Goal: Task Accomplishment & Management: Use online tool/utility

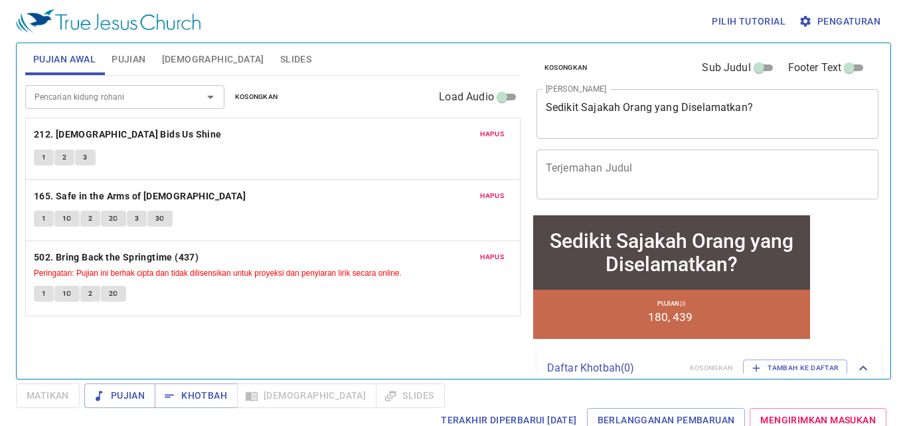
click at [675, 110] on textarea "Sedikit Sajakah Orang yang Diselamatkan?" at bounding box center [708, 113] width 324 height 25
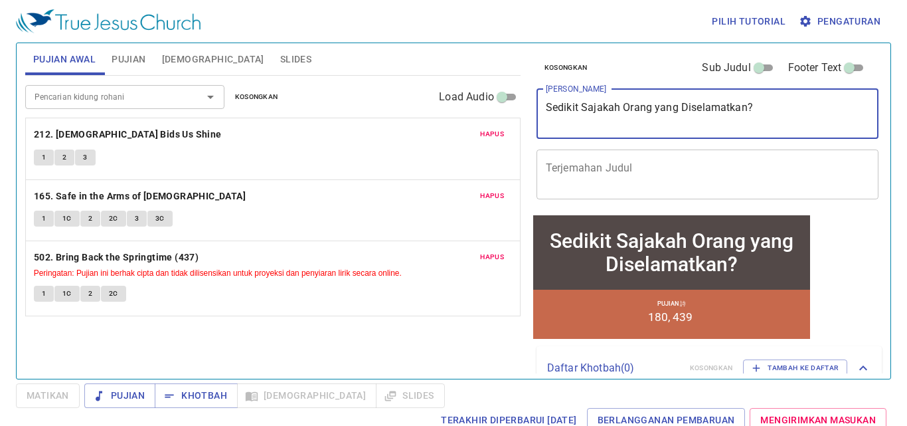
click at [673, 105] on textarea "Sedikit Sajakah Orang yang Diselamatkan?" at bounding box center [708, 113] width 324 height 25
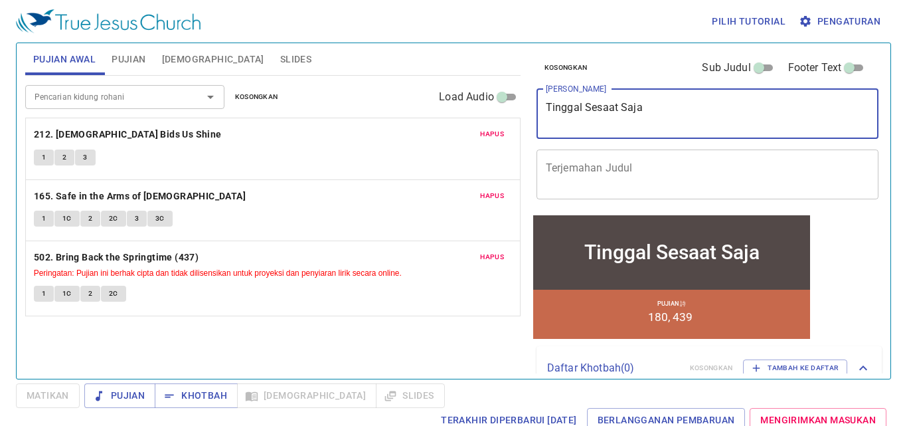
type textarea "Tinggal Sesaat Saja"
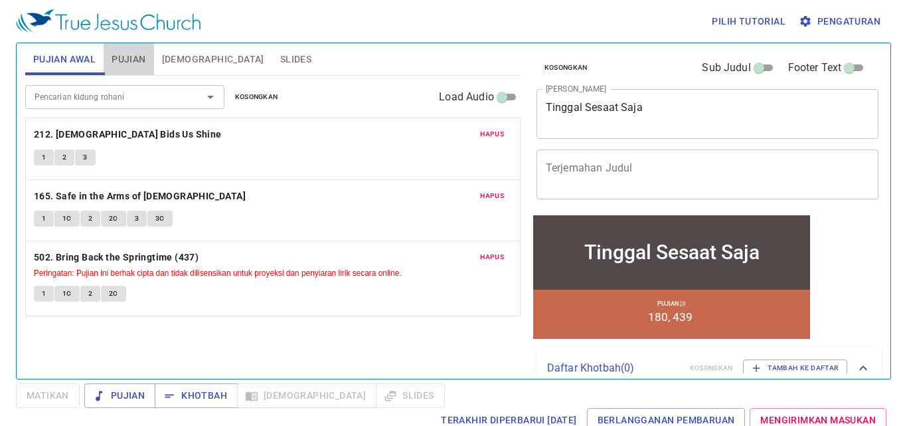
click at [126, 56] on span "Pujian" at bounding box center [129, 59] width 34 height 17
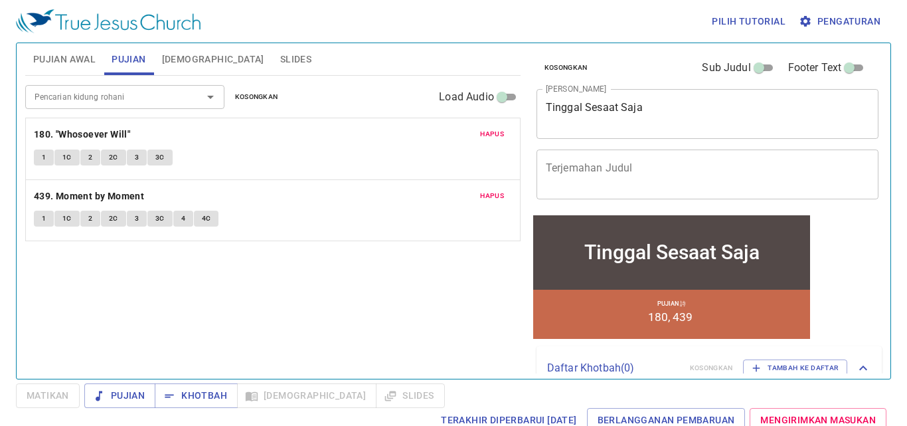
click at [496, 135] on span "Hapus" at bounding box center [492, 134] width 24 height 12
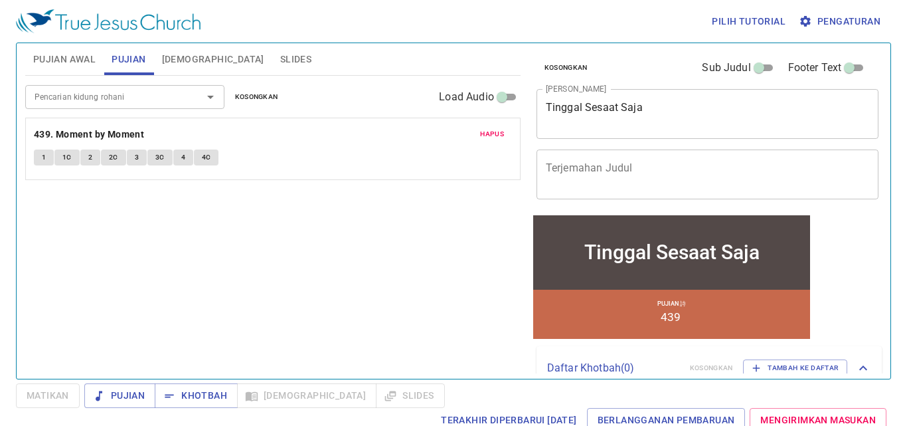
click at [496, 135] on span "Hapus" at bounding box center [492, 134] width 24 height 12
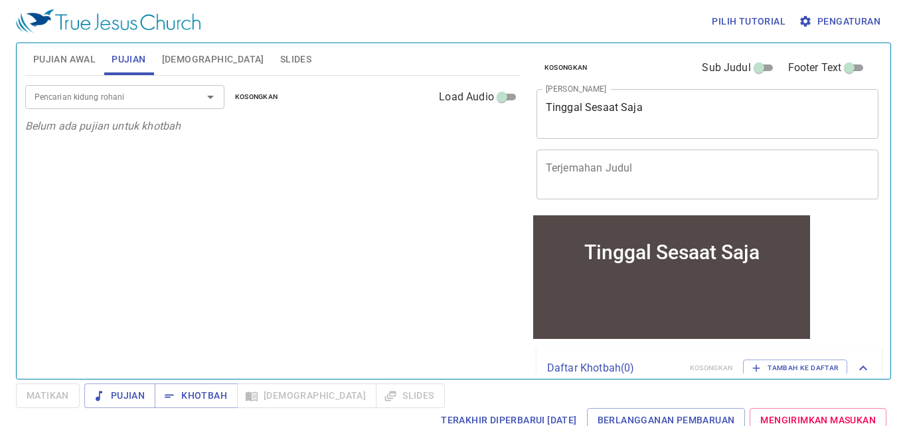
click at [167, 98] on input "Pencarian kidung rohani" at bounding box center [105, 96] width 152 height 15
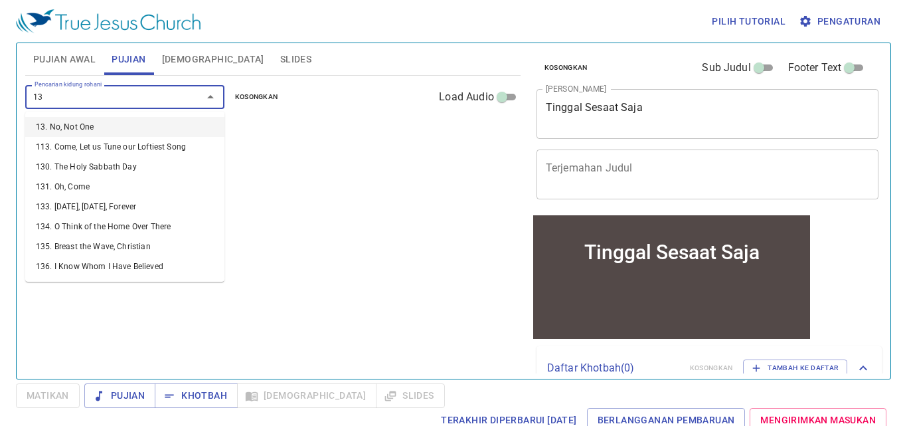
type input "130"
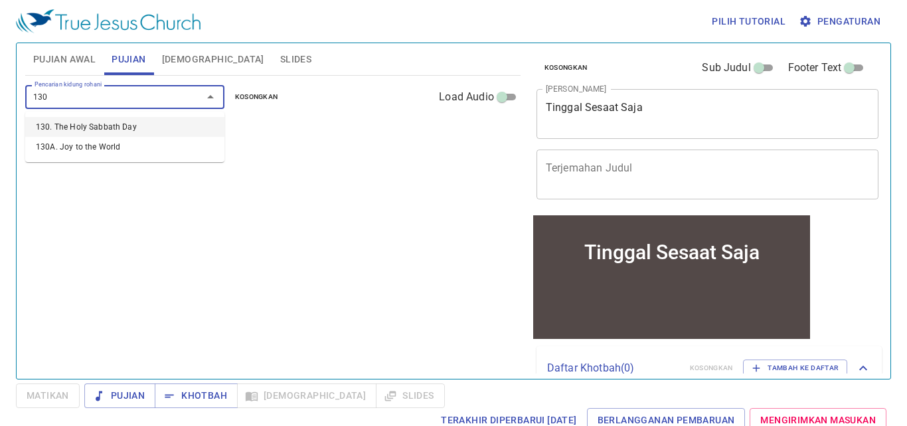
click at [152, 128] on li "130. The Holy Sabbath Day" at bounding box center [124, 127] width 199 height 20
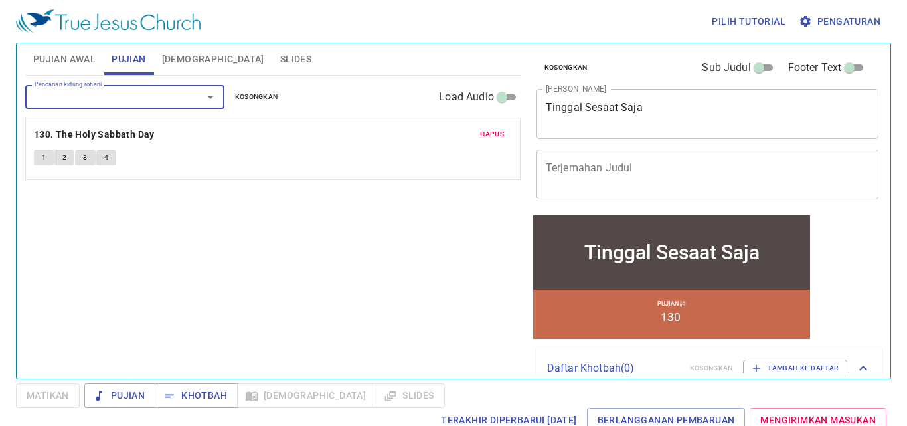
click at [135, 97] on input "Pencarian kidung rohani" at bounding box center [105, 96] width 152 height 15
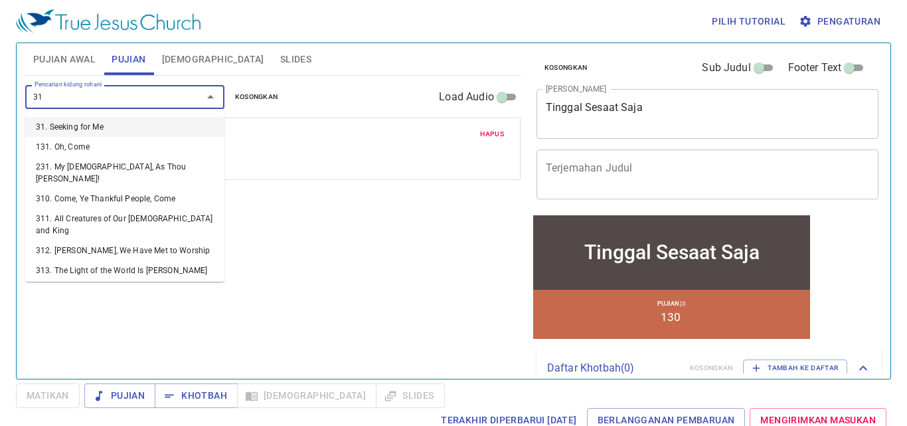
type input "314"
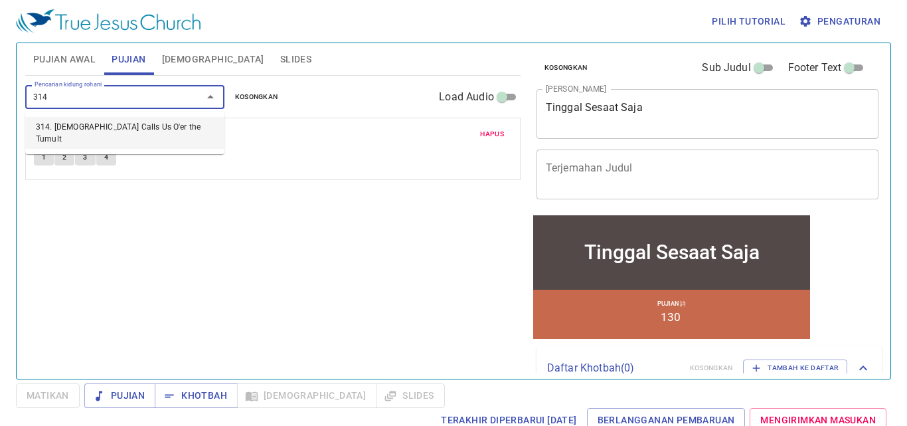
click at [120, 126] on li "314. Jesus Calls Us O'er the Tumult" at bounding box center [124, 133] width 199 height 32
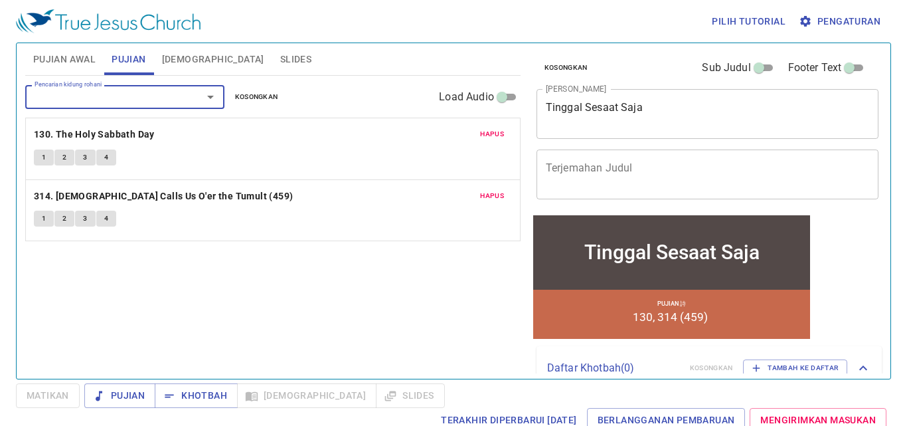
click at [491, 197] on span "Hapus" at bounding box center [492, 196] width 24 height 12
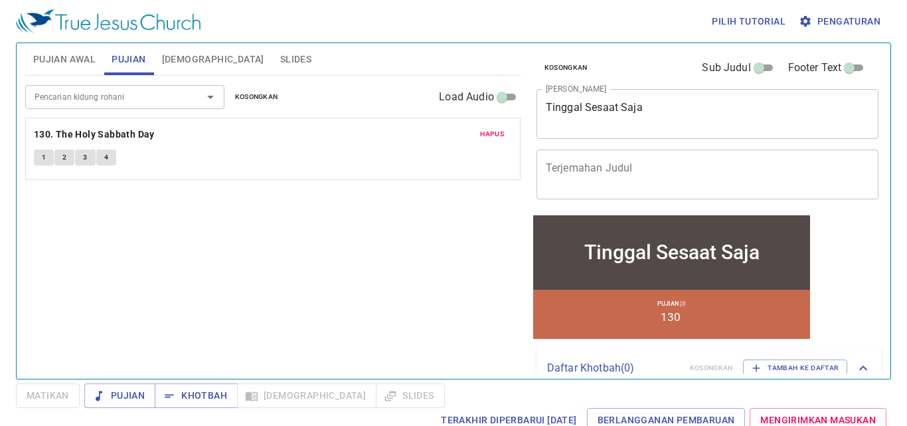
click at [112, 103] on input "Pencarian kidung rohani" at bounding box center [105, 96] width 152 height 15
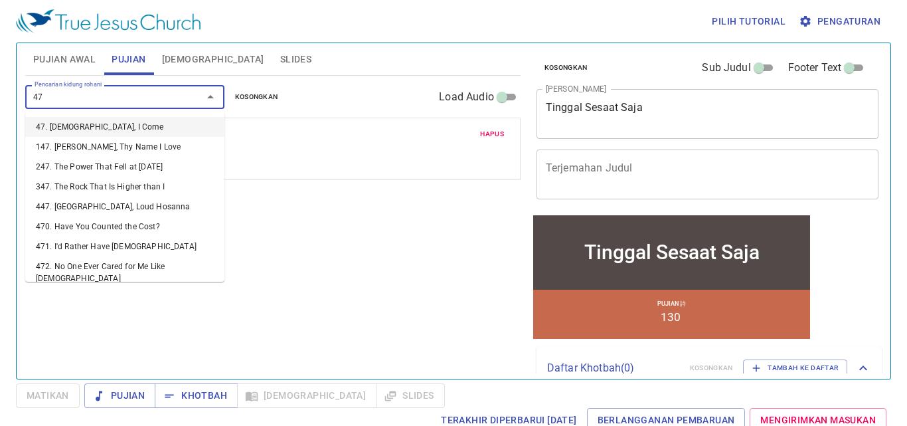
type input "474"
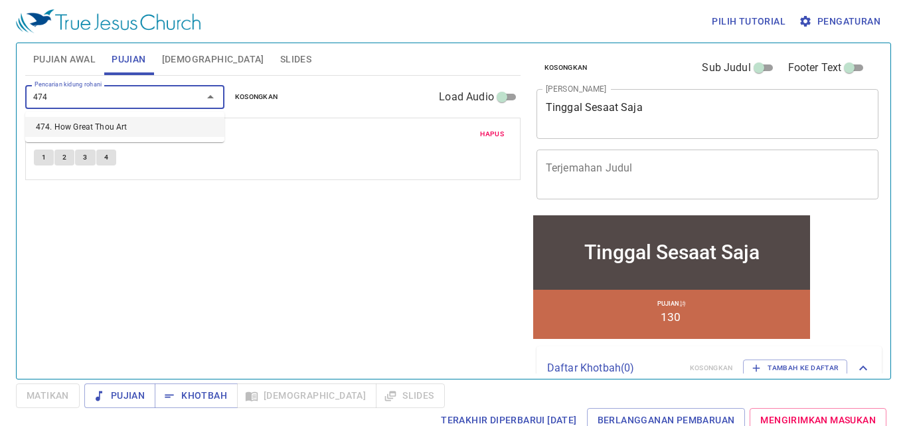
click at [68, 121] on li "474. How Great Thou Art" at bounding box center [124, 127] width 199 height 20
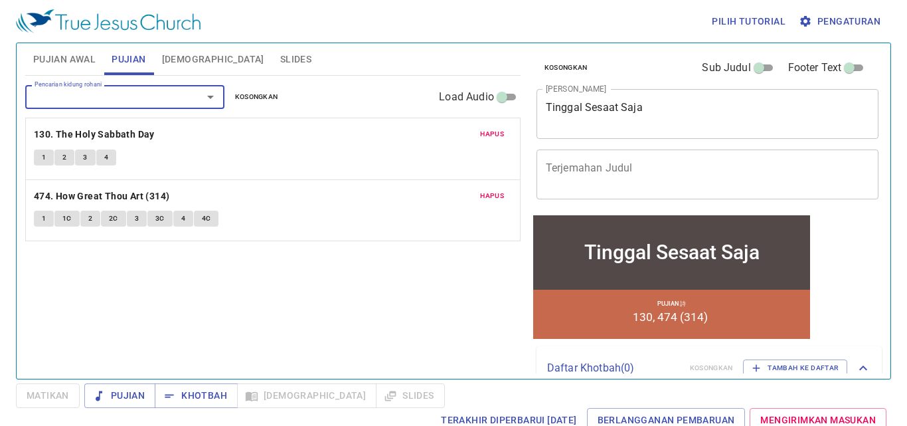
click at [861, 15] on span "Pengaturan" at bounding box center [841, 21] width 79 height 17
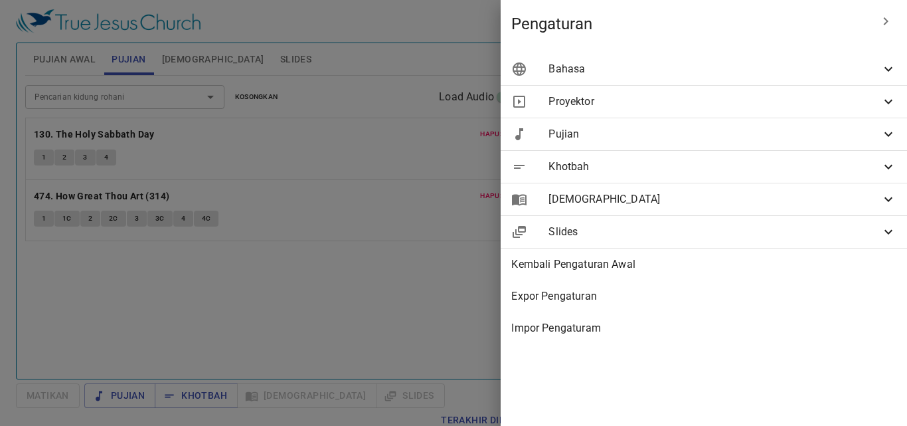
click at [602, 71] on span "Bahasa" at bounding box center [715, 69] width 332 height 16
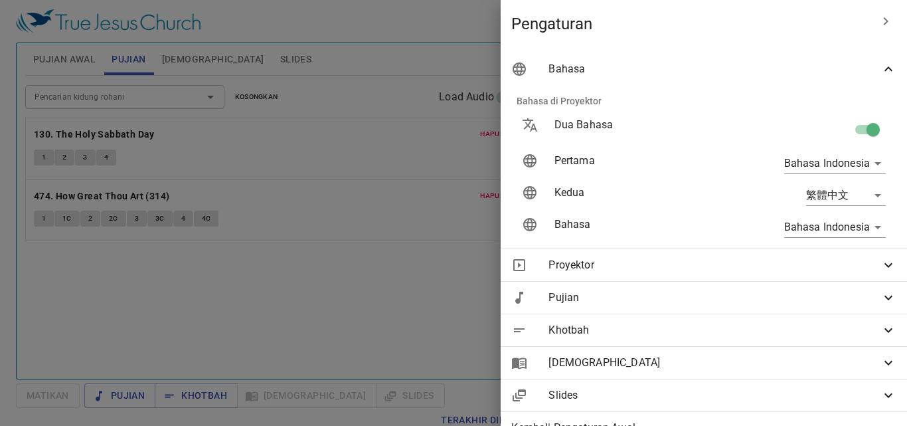
click at [606, 124] on p "Dua Bahasa" at bounding box center [640, 125] width 171 height 16
click at [855, 131] on input "checkbox" at bounding box center [874, 132] width 76 height 25
checkbox input "false"
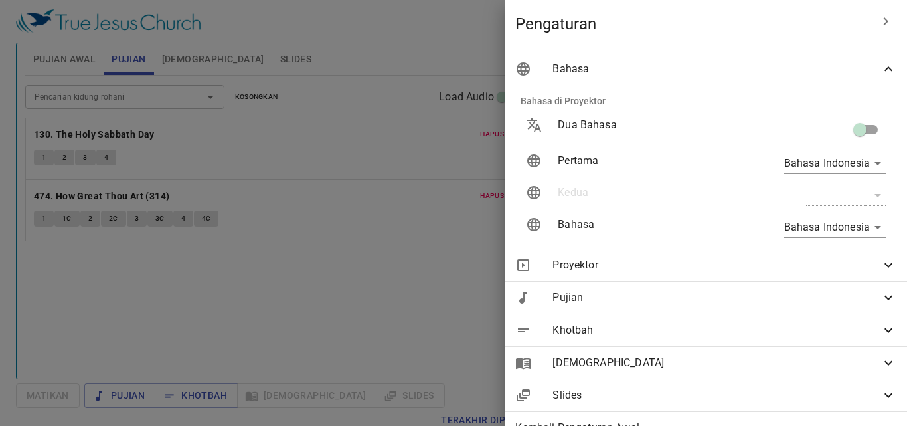
click at [774, 30] on span "Pengaturan" at bounding box center [692, 23] width 355 height 21
click at [878, 22] on icon "button" at bounding box center [886, 21] width 16 height 16
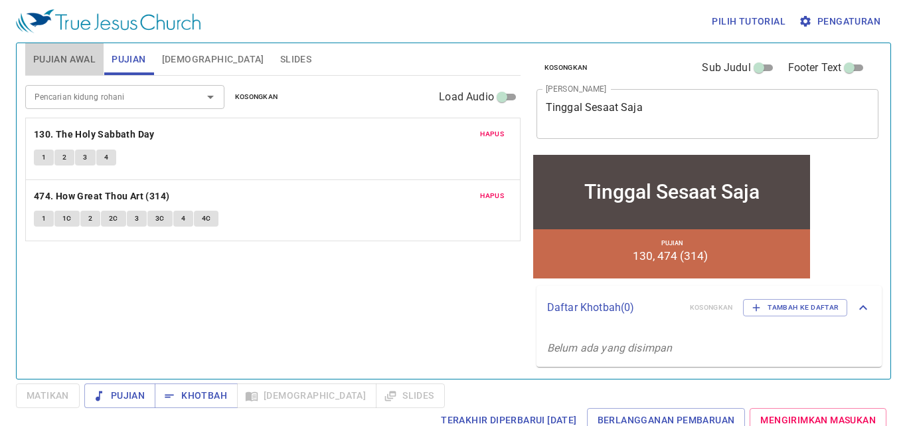
click at [66, 52] on span "Pujian Awal" at bounding box center [64, 59] width 62 height 17
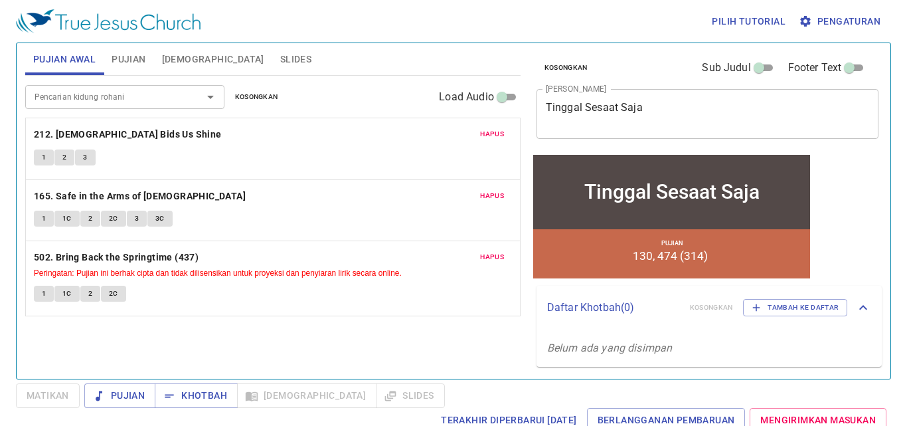
click at [484, 134] on span "Hapus" at bounding box center [492, 134] width 24 height 12
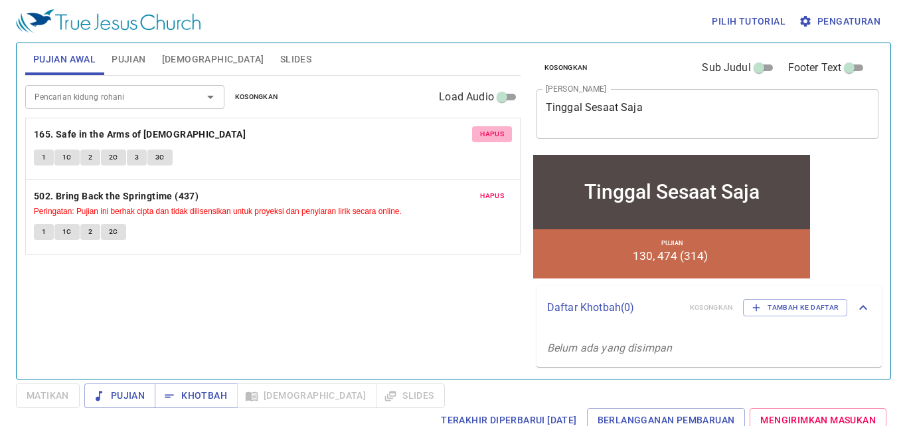
click at [484, 134] on span "Hapus" at bounding box center [492, 134] width 24 height 12
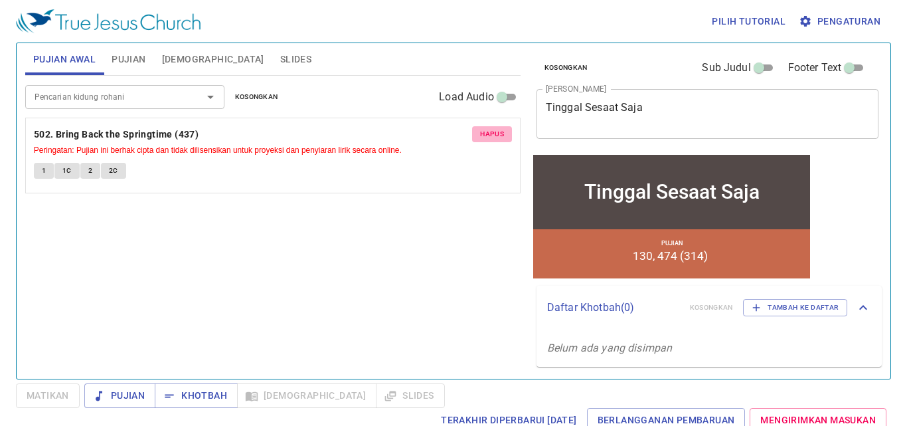
click at [484, 134] on span "Hapus" at bounding box center [492, 134] width 24 height 12
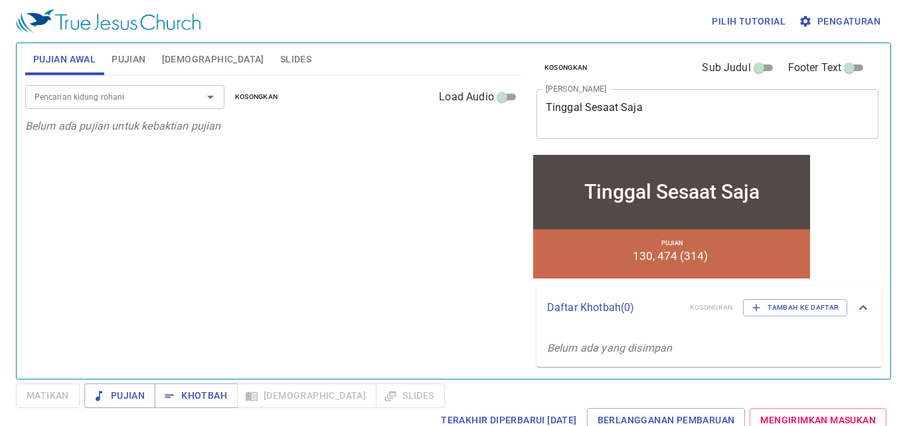
click at [114, 96] on input "Pencarian kidung rohani" at bounding box center [105, 96] width 152 height 15
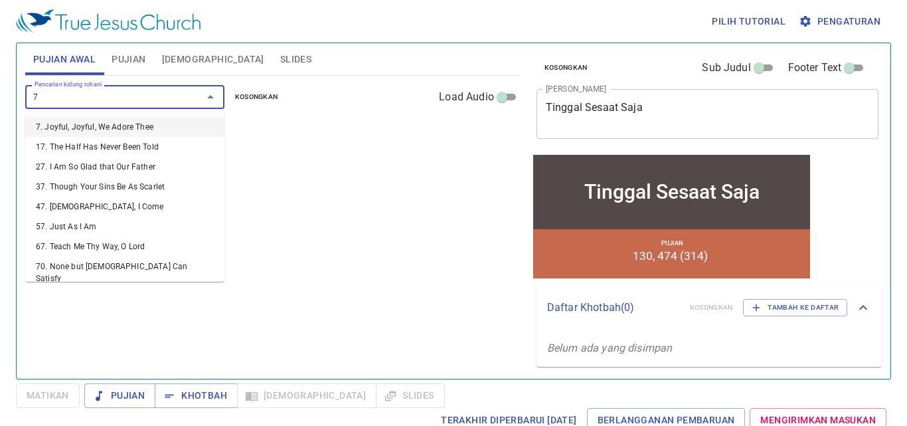
type input "73"
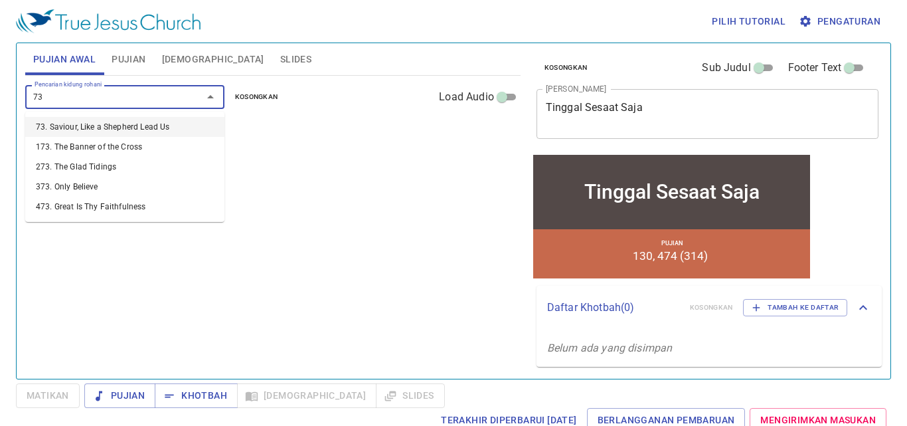
click at [178, 123] on li "73. Saviour, Like a Shepherd Lead Us" at bounding box center [124, 127] width 199 height 20
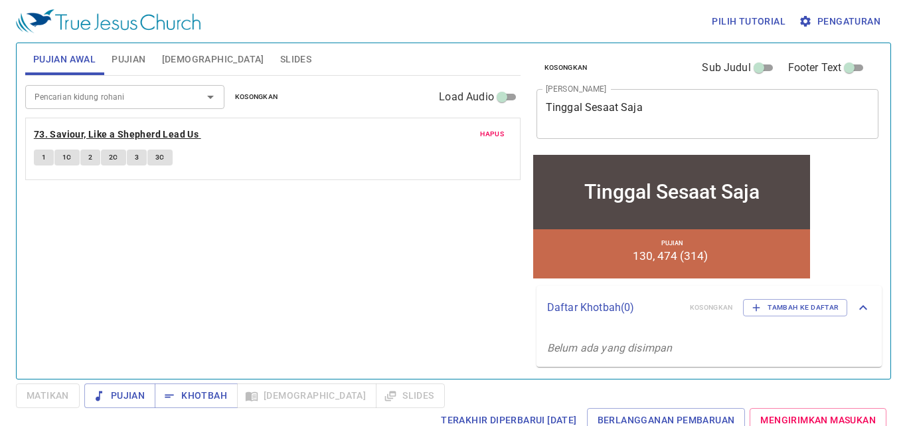
click at [179, 132] on b "73. Saviour, Like a Shepherd Lead Us" at bounding box center [116, 134] width 165 height 17
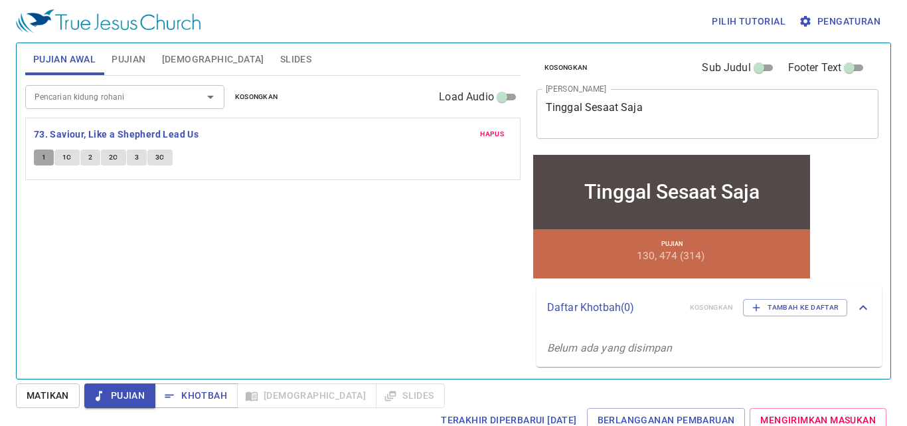
click at [48, 155] on button "1" at bounding box center [44, 157] width 20 height 16
click at [111, 397] on span "Pujian" at bounding box center [120, 395] width 50 height 17
click at [46, 402] on span "Matikan" at bounding box center [48, 395] width 43 height 17
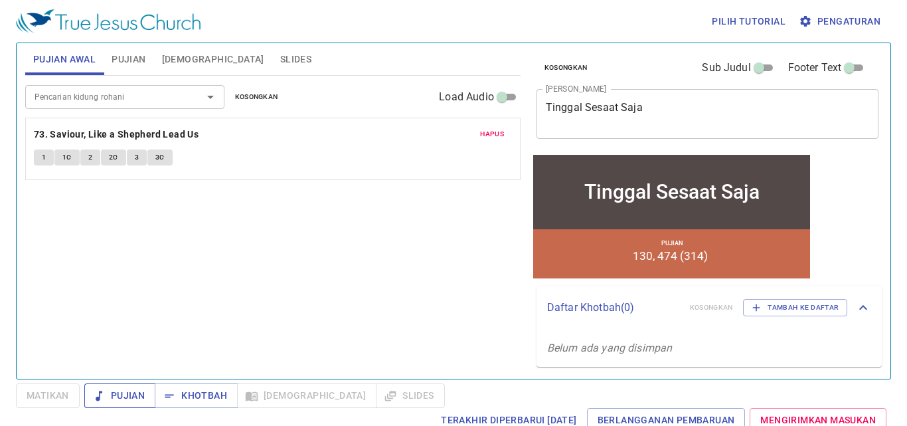
click at [110, 405] on button "Pujian" at bounding box center [119, 395] width 71 height 25
click at [44, 163] on button "1" at bounding box center [44, 157] width 20 height 16
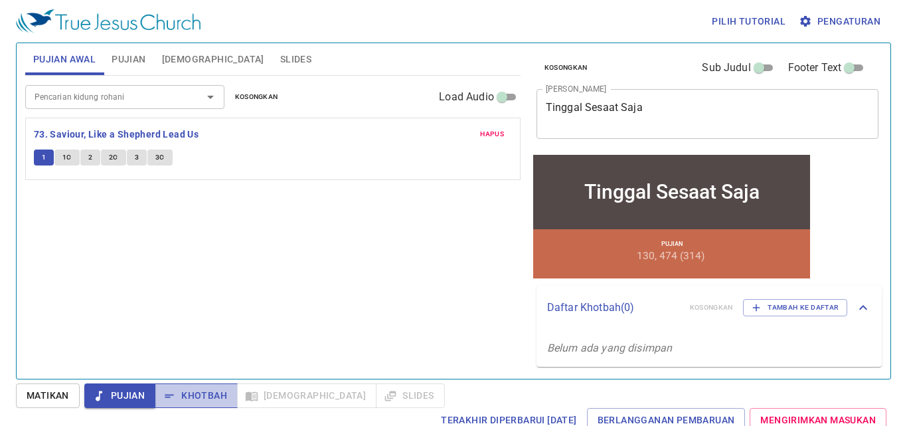
click at [180, 391] on span "Khotbah" at bounding box center [196, 395] width 62 height 17
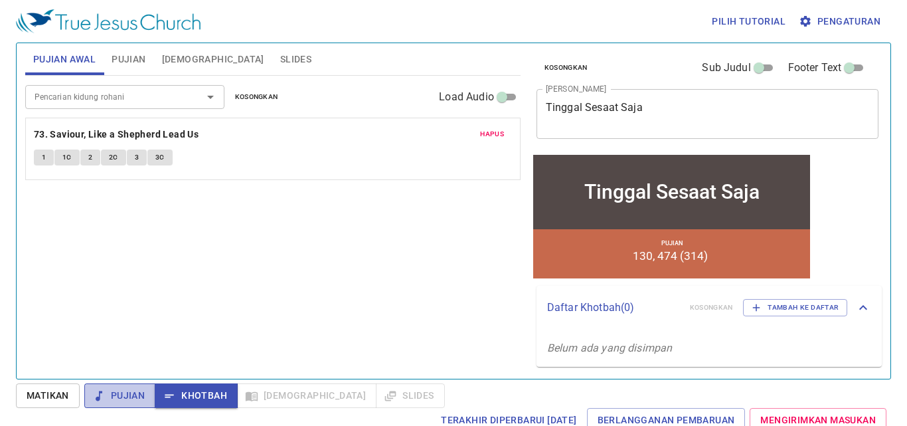
click at [132, 393] on span "Pujian" at bounding box center [120, 395] width 50 height 17
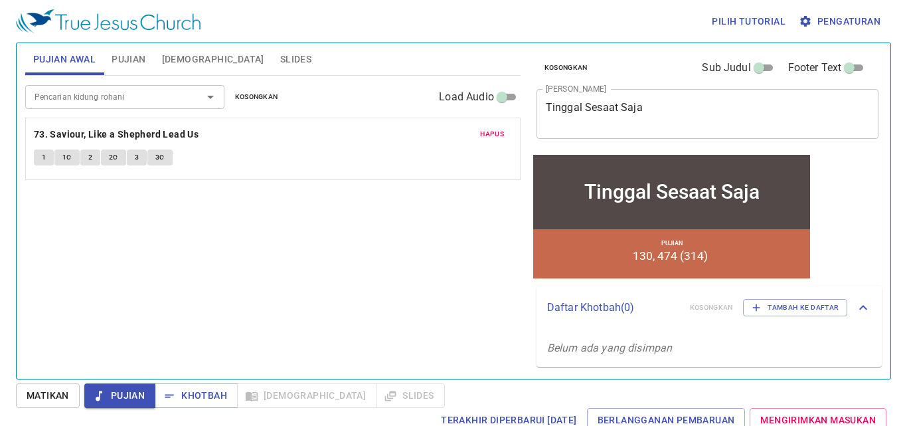
click at [46, 152] on span "1" at bounding box center [44, 157] width 4 height 12
click at [69, 392] on span "Matikan" at bounding box center [48, 395] width 43 height 17
click at [34, 156] on button "1" at bounding box center [44, 157] width 20 height 16
click at [50, 260] on div "Pencarian kidung rohani Pencarian kidung rohani Kosongkan Load Audio Hapus 73. …" at bounding box center [272, 222] width 495 height 292
click at [52, 99] on input "Pencarian kidung rohani" at bounding box center [105, 96] width 152 height 15
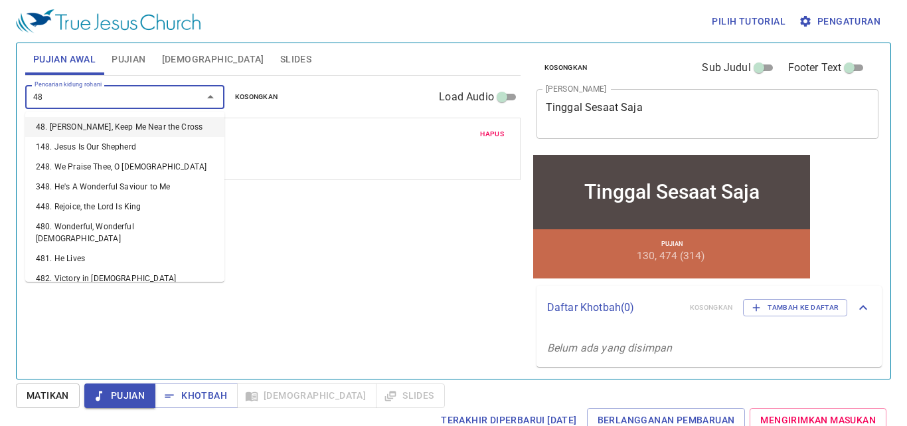
type input "483"
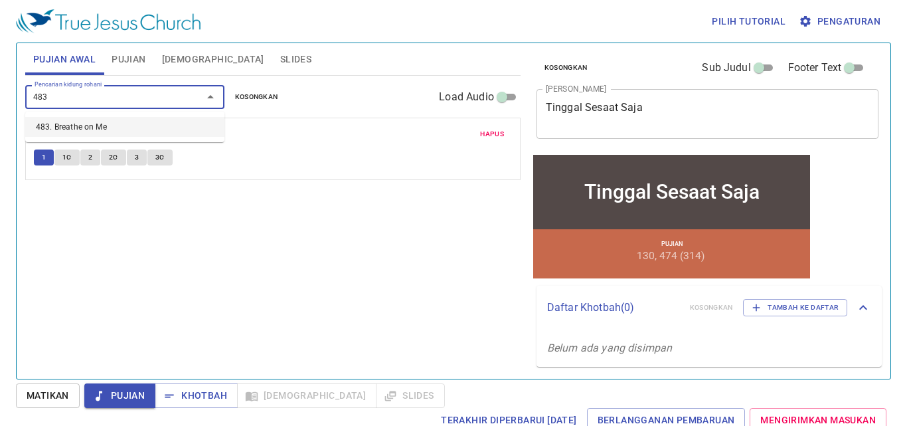
click at [88, 121] on li "483. Breathe on Me" at bounding box center [124, 127] width 199 height 20
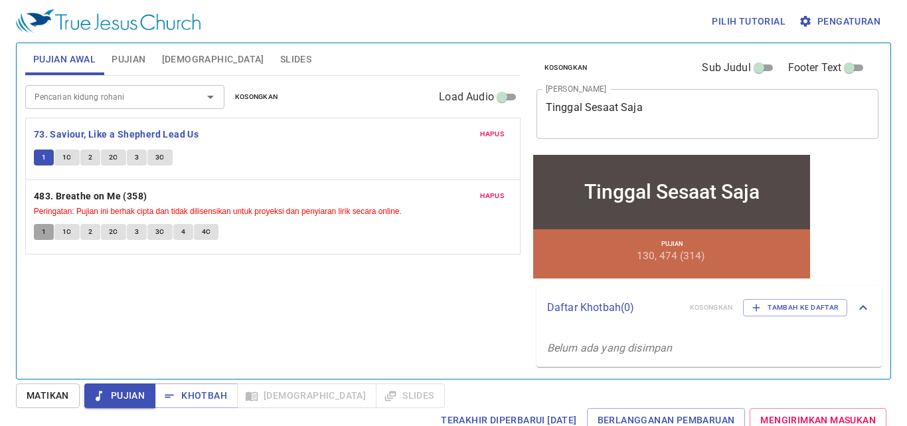
click at [47, 228] on button "1" at bounding box center [44, 232] width 20 height 16
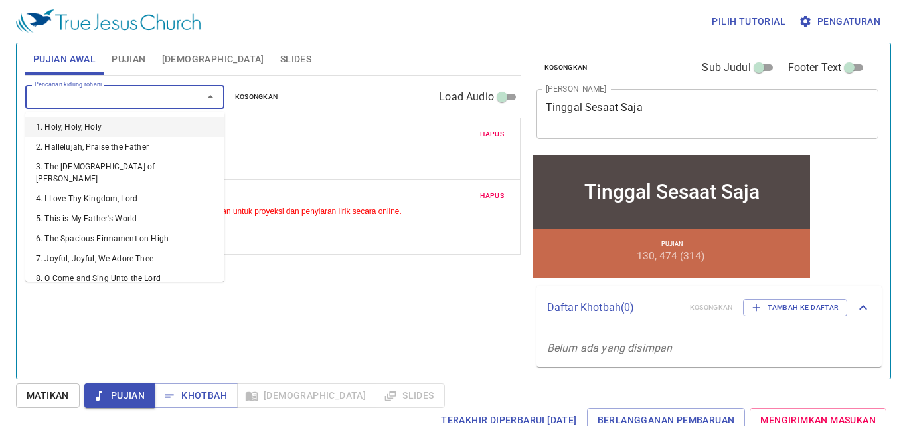
click at [66, 94] on input "Pencarian kidung rohani" at bounding box center [105, 96] width 152 height 15
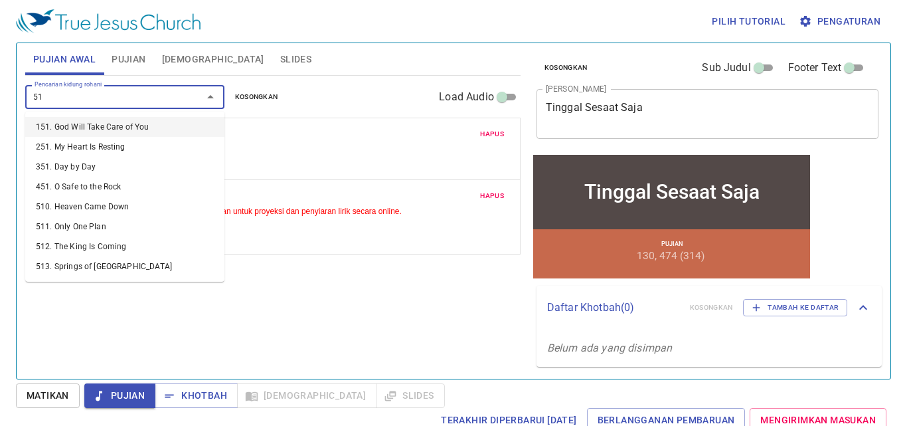
type input "511"
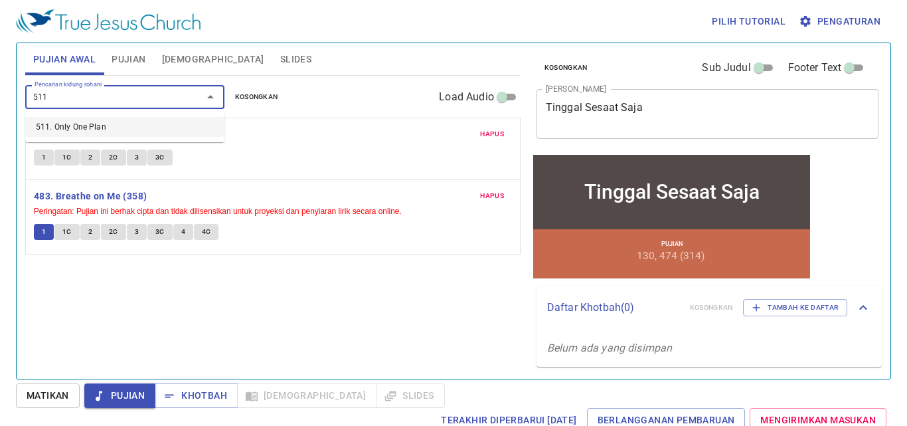
click at [79, 123] on li "511. Only One Plan" at bounding box center [124, 127] width 199 height 20
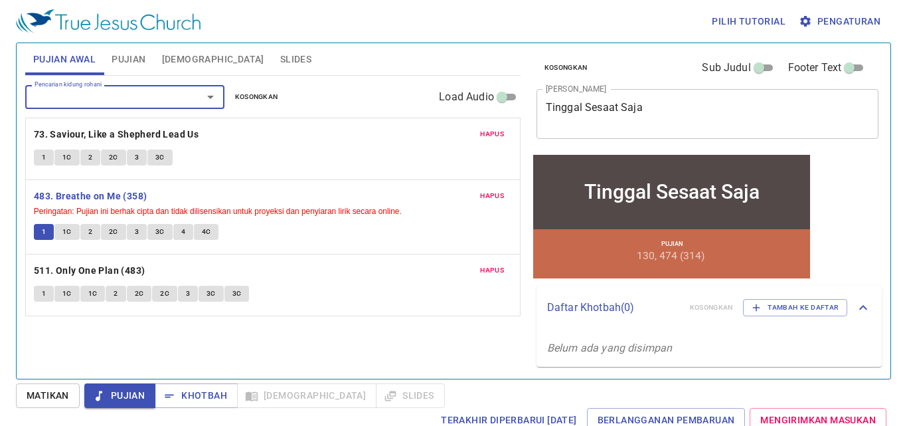
click at [493, 199] on span "Hapus" at bounding box center [492, 196] width 24 height 12
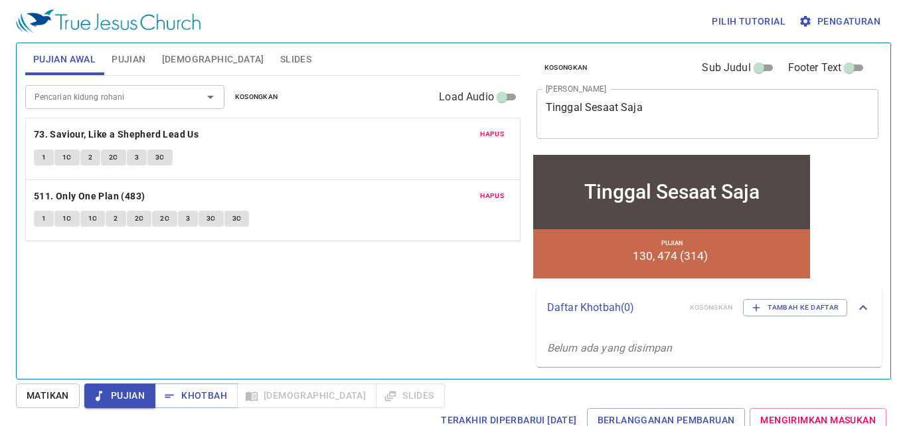
click at [135, 52] on span "Pujian" at bounding box center [129, 59] width 34 height 17
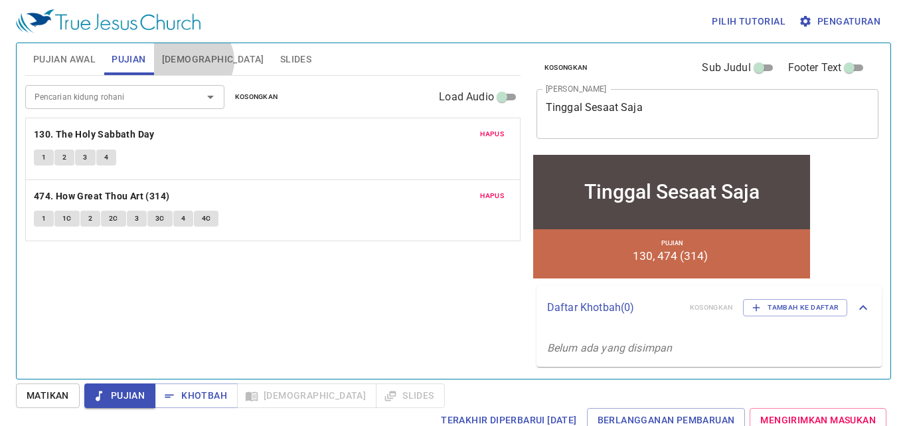
click at [191, 60] on span "[DEMOGRAPHIC_DATA]" at bounding box center [213, 59] width 102 height 17
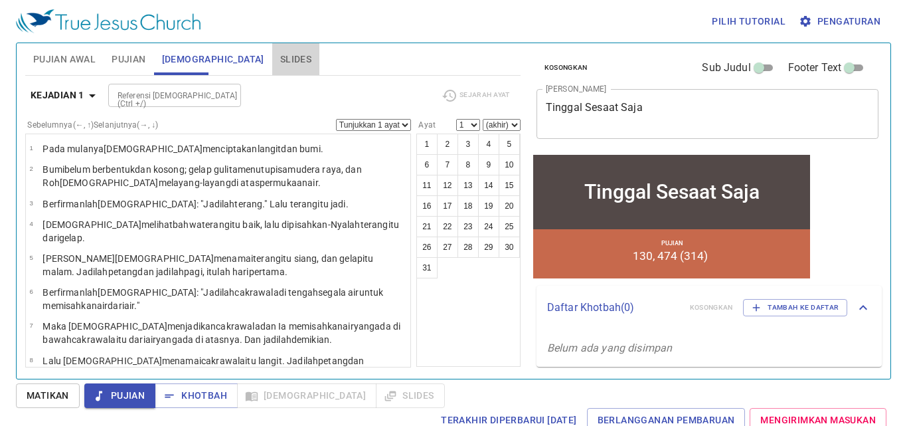
click at [280, 61] on span "Slides" at bounding box center [295, 59] width 31 height 17
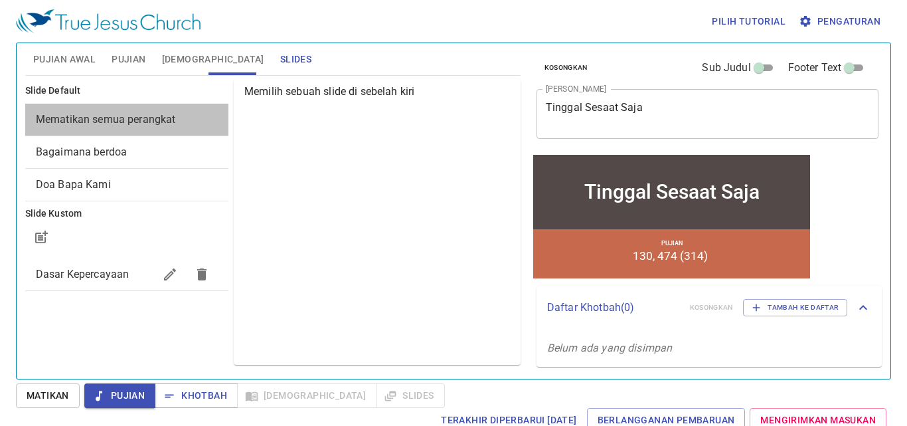
click at [128, 124] on span "Mematikan semua perangkat" at bounding box center [106, 119] width 140 height 13
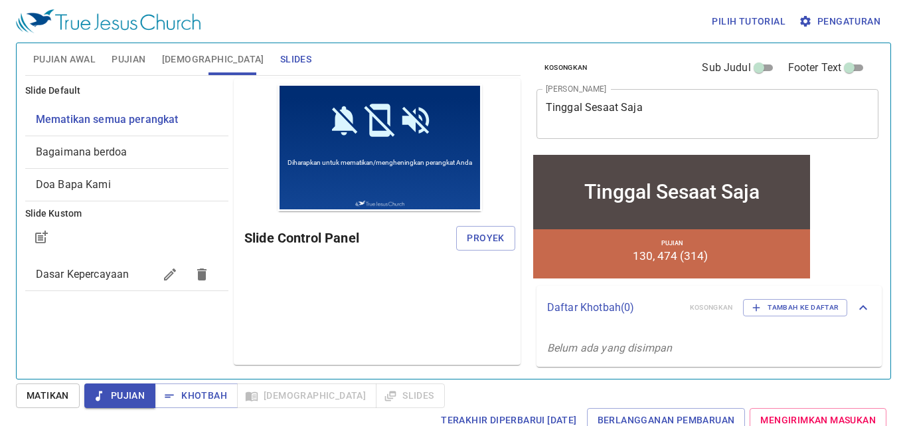
click at [130, 153] on span "Bagaimana berdoa" at bounding box center [127, 152] width 182 height 16
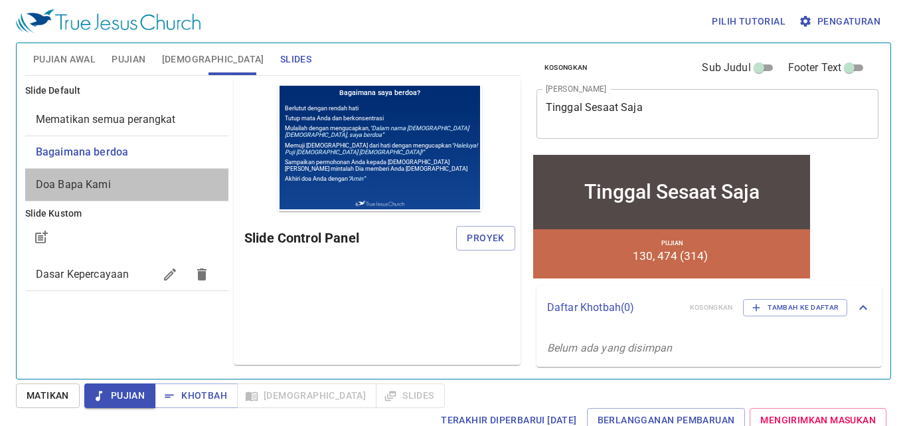
click at [131, 176] on div "Doa Bapa Kami" at bounding box center [126, 185] width 203 height 32
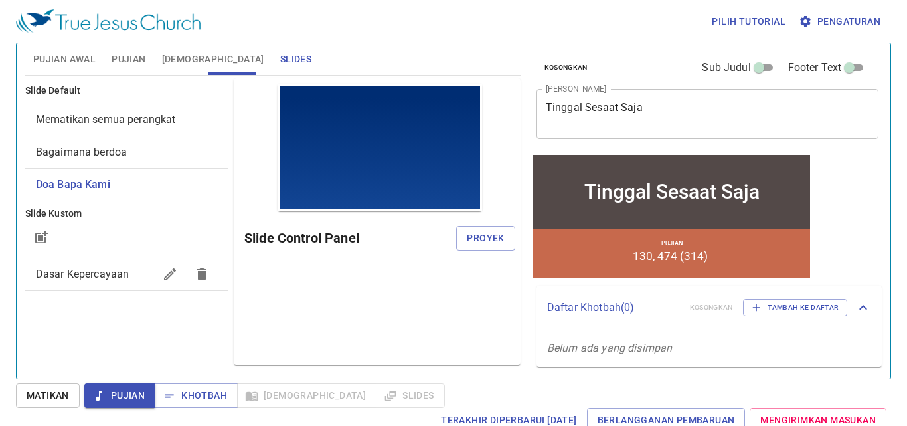
click at [133, 123] on span "Mematikan semua perangkat" at bounding box center [106, 119] width 140 height 13
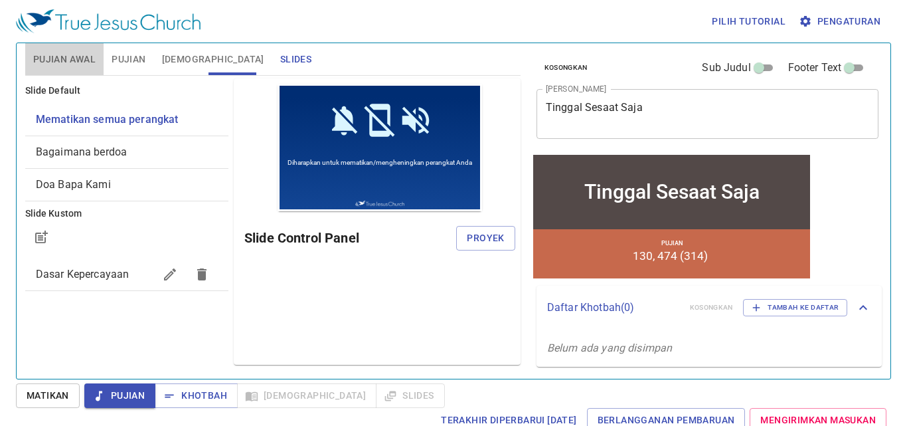
click at [59, 59] on span "Pujian Awal" at bounding box center [64, 59] width 62 height 17
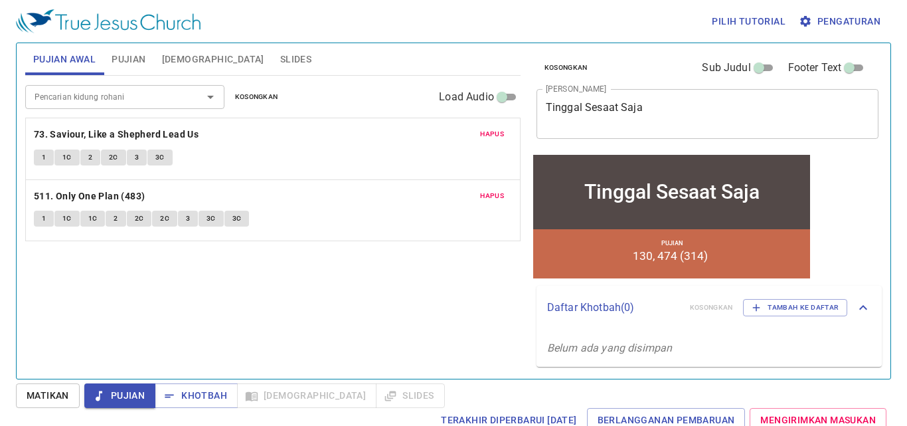
click at [280, 59] on span "Slides" at bounding box center [295, 59] width 31 height 17
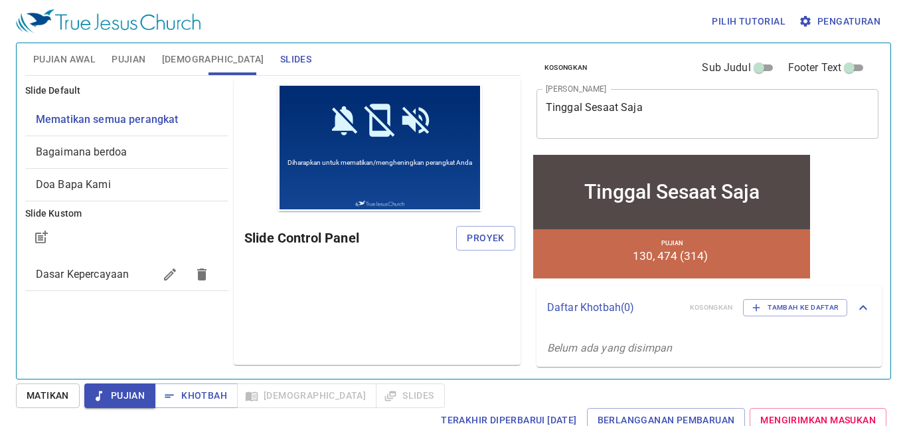
click at [66, 398] on span "Matikan" at bounding box center [48, 395] width 43 height 17
click at [65, 398] on span "Matikan" at bounding box center [48, 395] width 64 height 25
click at [351, 316] on div "Pratinjau Slide Control Panel Proyek" at bounding box center [377, 221] width 287 height 286
click at [135, 394] on span "Pujian" at bounding box center [120, 395] width 50 height 17
click at [47, 389] on span "Matikan" at bounding box center [48, 395] width 43 height 17
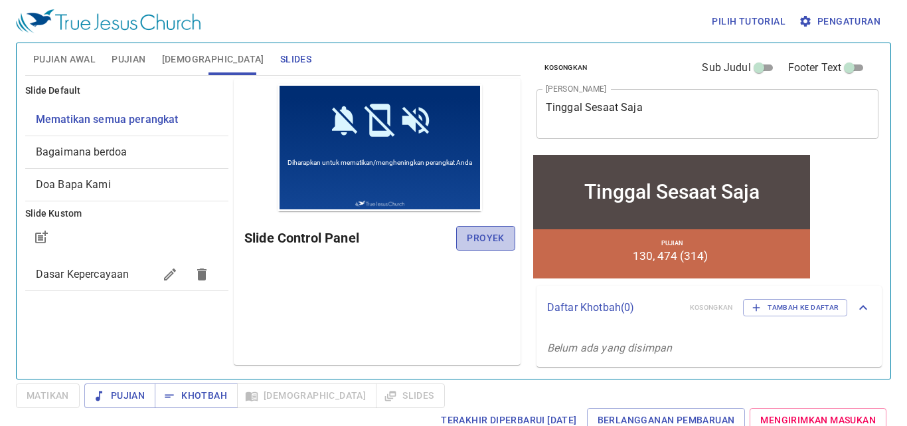
click at [505, 240] on button "Proyek" at bounding box center [485, 238] width 58 height 25
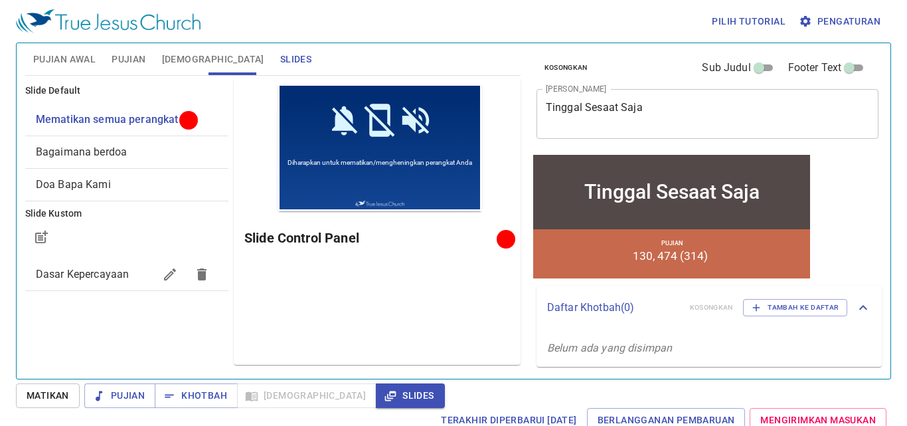
click at [393, 321] on div "Pratinjau Slide Control Panel" at bounding box center [377, 221] width 287 height 286
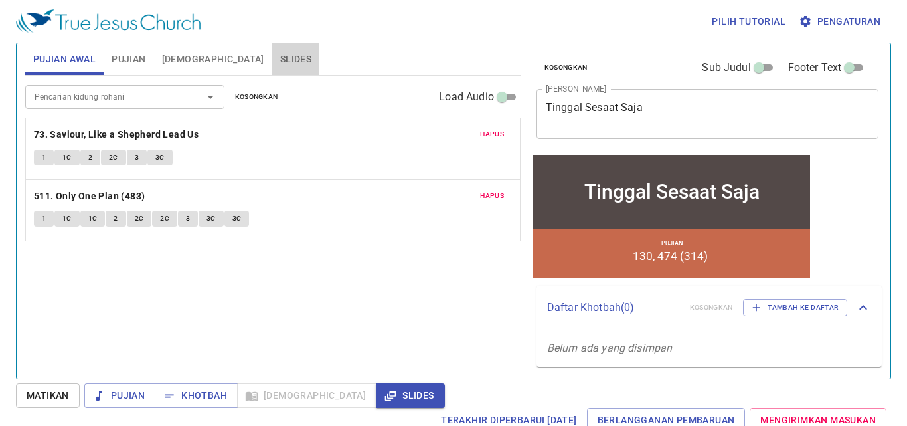
click at [280, 58] on span "Slides" at bounding box center [295, 59] width 31 height 17
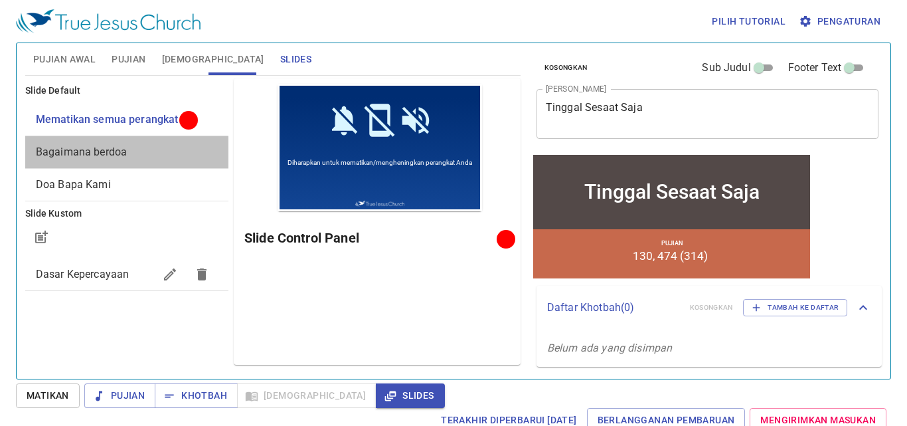
click at [117, 150] on span "Bagaimana berdoa" at bounding box center [81, 151] width 91 height 13
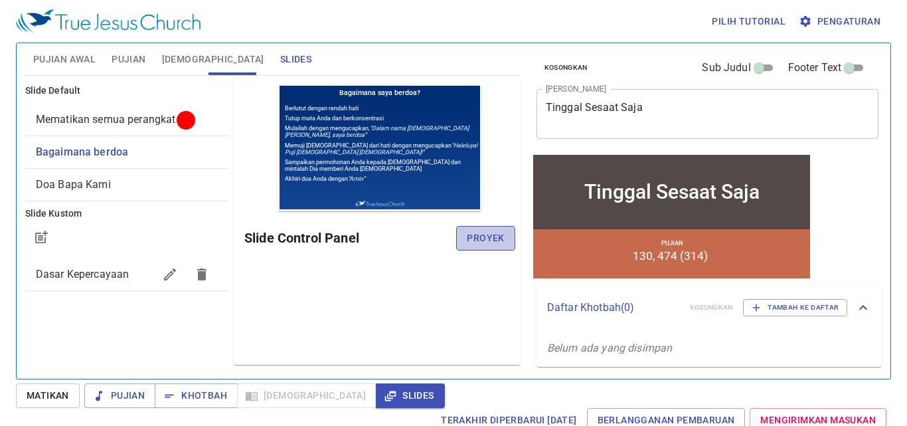
click at [463, 231] on button "Proyek" at bounding box center [485, 238] width 58 height 25
click at [175, 278] on icon "button" at bounding box center [170, 274] width 16 height 16
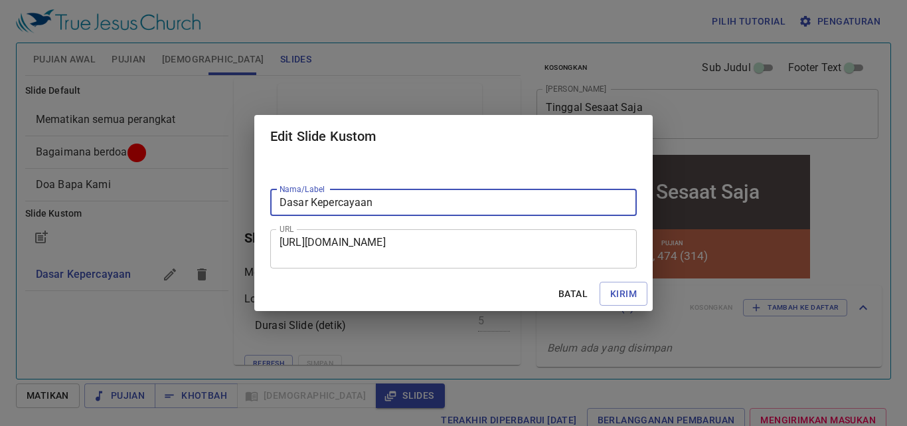
click at [515, 250] on textarea "https://docs.google.com/presentation/d/1UtqPT9f7Dyam9wu7qQ7HxOCJegVZgF-P/edit?u…" at bounding box center [454, 248] width 348 height 25
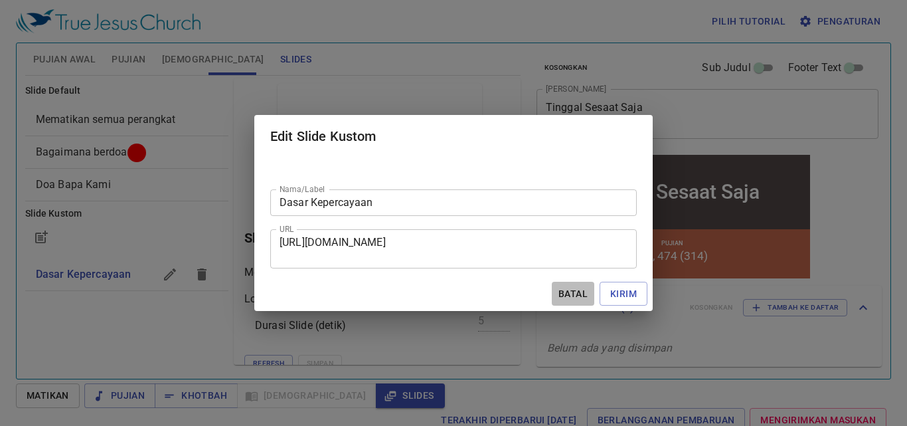
click at [586, 295] on span "Batal" at bounding box center [573, 294] width 32 height 17
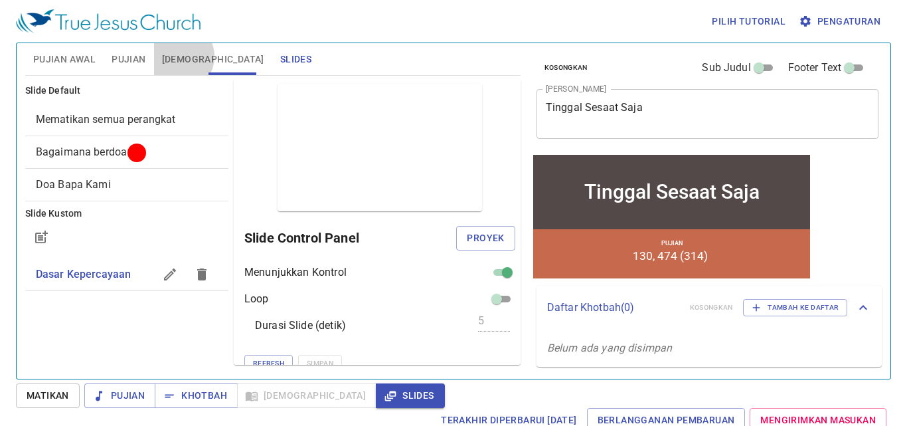
click at [179, 56] on span "[DEMOGRAPHIC_DATA]" at bounding box center [213, 59] width 102 height 17
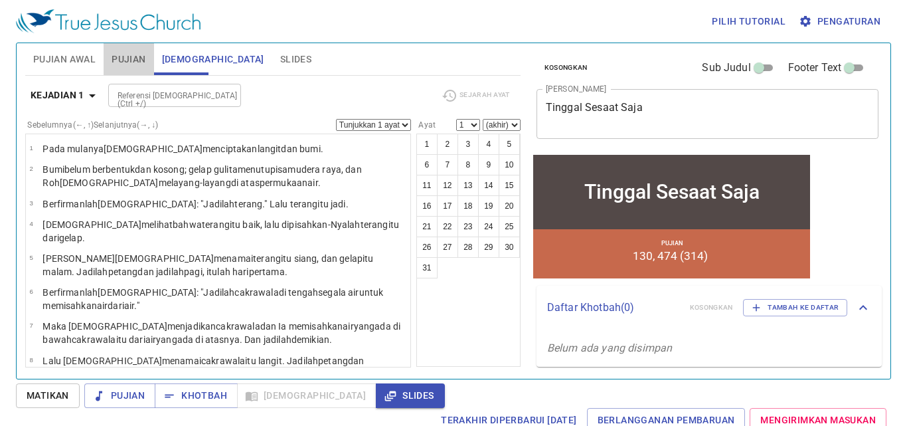
click at [139, 54] on span "Pujian" at bounding box center [129, 59] width 34 height 17
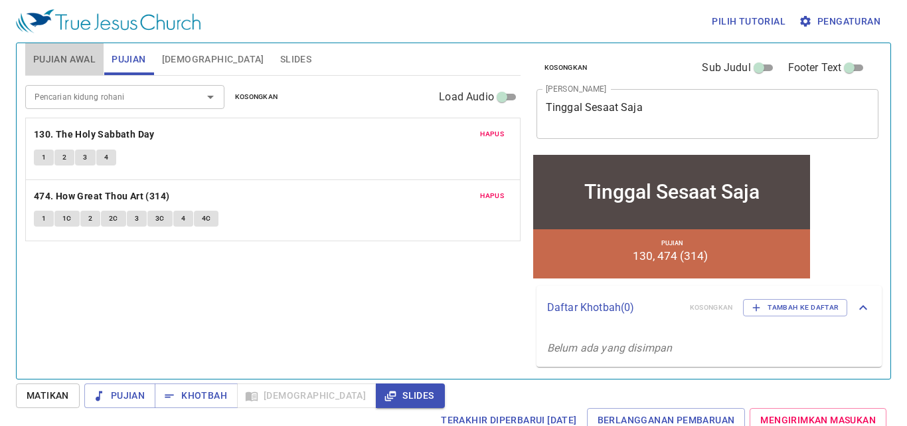
click at [80, 59] on span "Pujian Awal" at bounding box center [64, 59] width 62 height 17
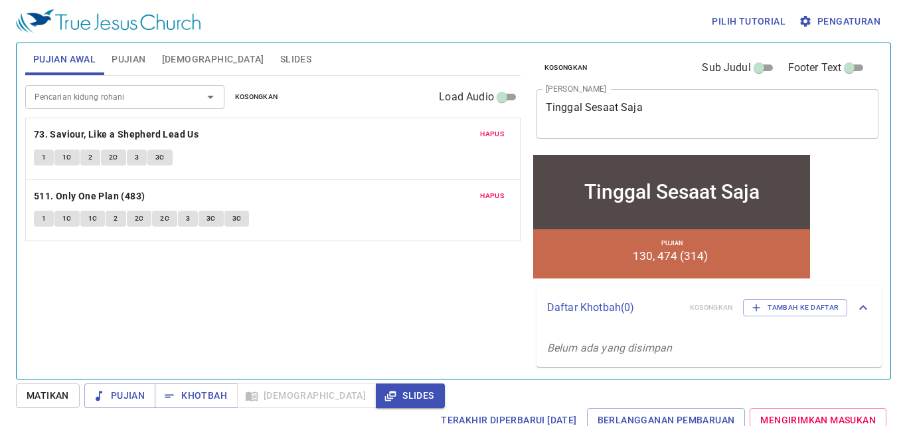
click at [42, 153] on span "1" at bounding box center [44, 157] width 4 height 12
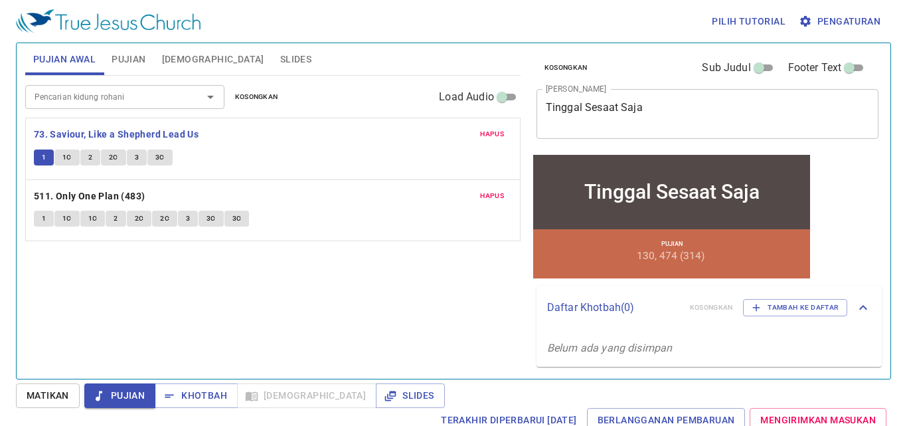
click at [84, 161] on button "2" at bounding box center [90, 157] width 20 height 16
click at [113, 147] on div "Hapus 73. Saviour, Like a Shepherd Lead Us 1 1C 2 2C 3 3C" at bounding box center [273, 148] width 494 height 61
click at [111, 160] on span "2C" at bounding box center [113, 157] width 9 height 12
click at [132, 155] on button "3" at bounding box center [137, 157] width 20 height 16
click at [163, 155] on span "3C" at bounding box center [159, 157] width 9 height 12
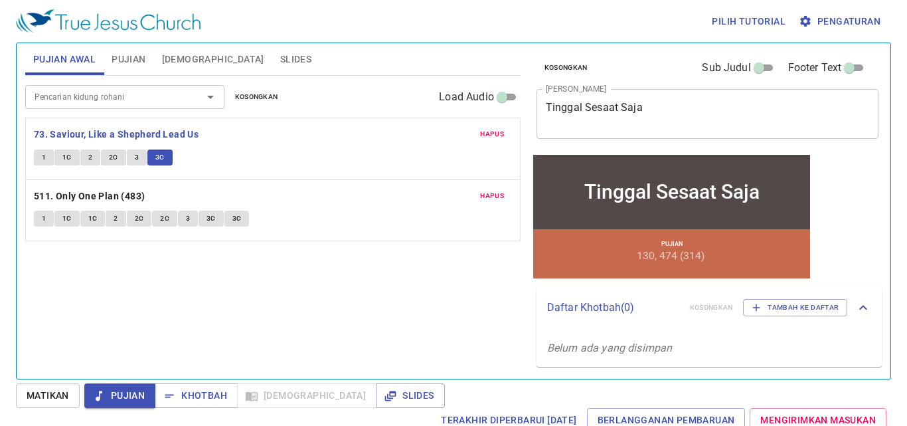
click at [141, 59] on span "Pujian" at bounding box center [129, 59] width 34 height 17
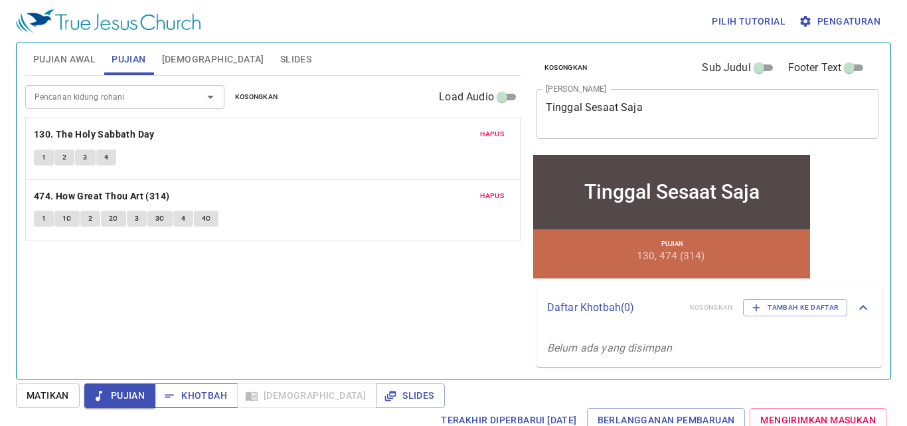
click at [209, 388] on span "Khotbah" at bounding box center [196, 395] width 62 height 17
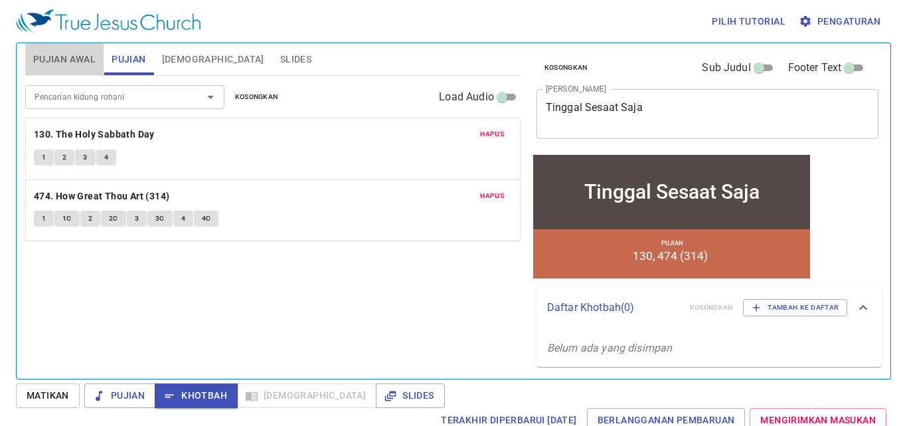
click at [83, 68] on button "Pujian Awal" at bounding box center [64, 59] width 78 height 32
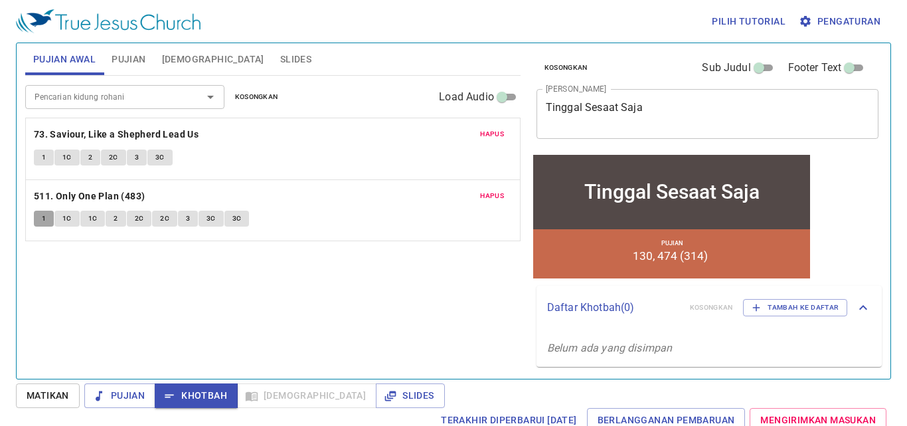
click at [45, 217] on span "1" at bounding box center [44, 219] width 4 height 12
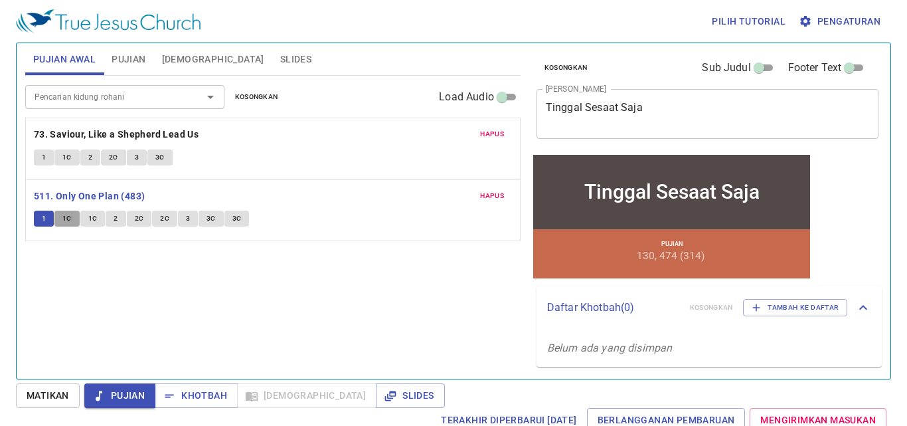
click at [66, 225] on button "1C" at bounding box center [66, 219] width 25 height 16
click at [98, 221] on button "1C" at bounding box center [92, 219] width 25 height 16
click at [115, 219] on span "2" at bounding box center [116, 219] width 4 height 12
click at [139, 219] on span "2C" at bounding box center [139, 219] width 9 height 12
click at [163, 221] on span "2C" at bounding box center [164, 219] width 9 height 12
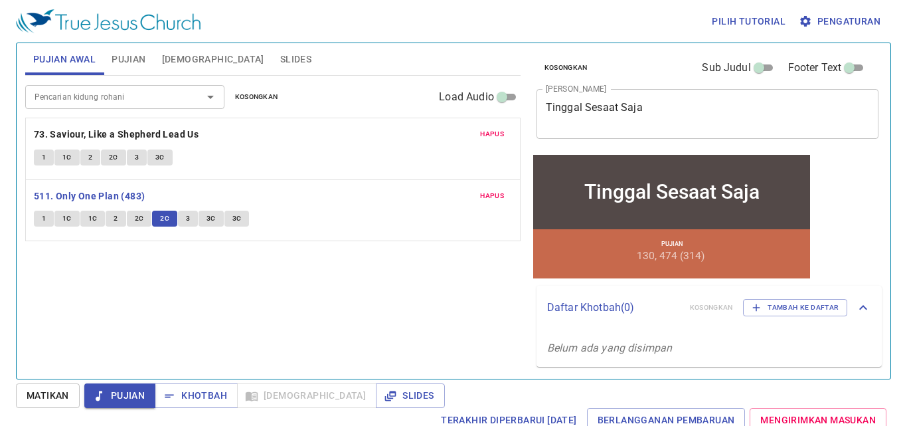
click at [187, 222] on span "3" at bounding box center [188, 219] width 4 height 12
click at [216, 221] on button "3C" at bounding box center [211, 219] width 25 height 16
click at [238, 222] on span "3C" at bounding box center [236, 219] width 9 height 12
click at [216, 388] on span "Khotbah" at bounding box center [196, 395] width 62 height 17
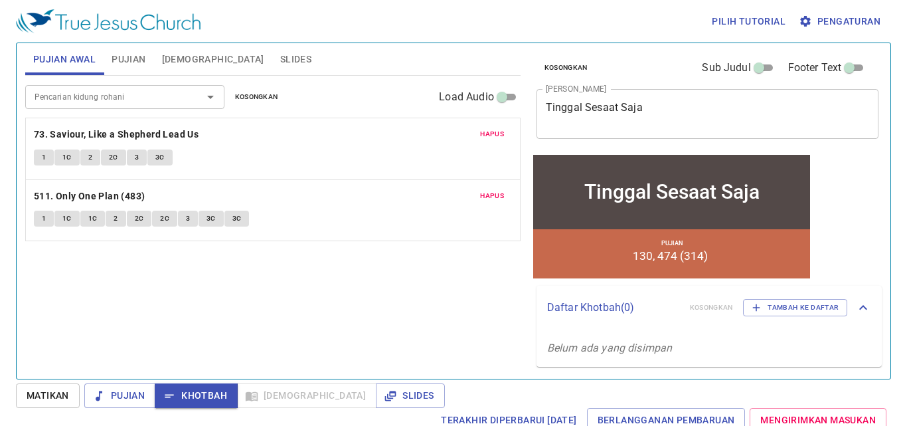
click at [134, 61] on span "Pujian" at bounding box center [129, 59] width 34 height 17
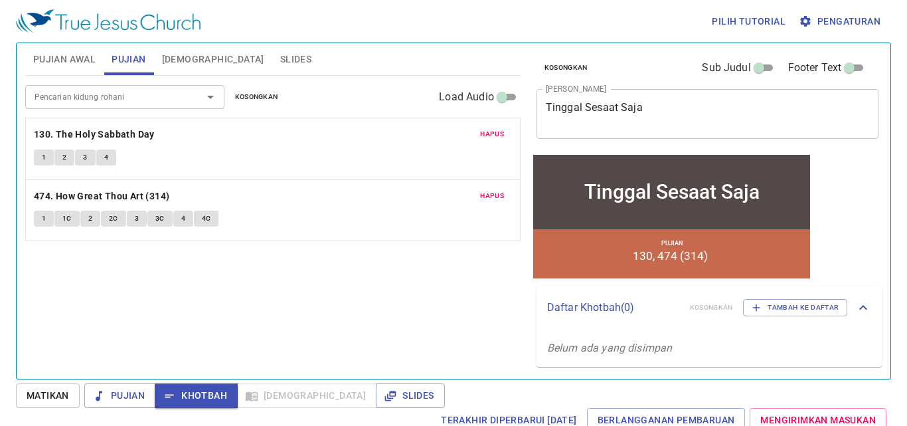
click at [225, 306] on div "Pencarian kidung rohani Pencarian kidung rohani Kosongkan Load Audio Hapus 130.…" at bounding box center [272, 222] width 495 height 292
click at [285, 255] on div "Pencarian kidung rohani Pencarian kidung rohani Kosongkan Load Audio Hapus 130.…" at bounding box center [272, 222] width 495 height 292
click at [45, 157] on span "1" at bounding box center [44, 157] width 4 height 12
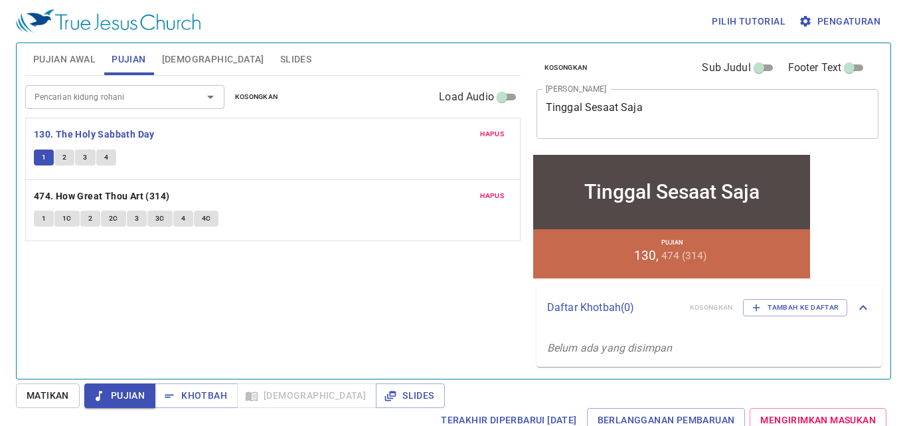
click at [63, 156] on span "2" at bounding box center [64, 157] width 4 height 12
click at [88, 156] on button "3" at bounding box center [85, 157] width 20 height 16
click at [104, 157] on span "4" at bounding box center [106, 157] width 4 height 12
click at [187, 391] on span "Khotbah" at bounding box center [196, 395] width 62 height 17
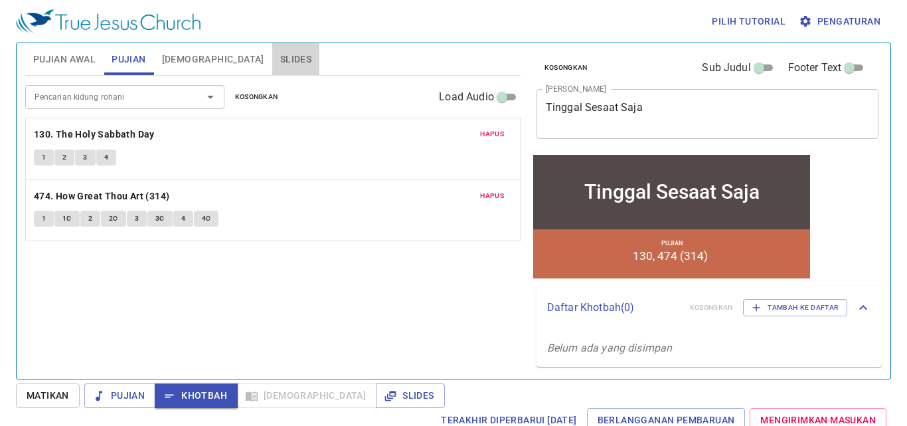
click at [280, 64] on span "Slides" at bounding box center [295, 59] width 31 height 17
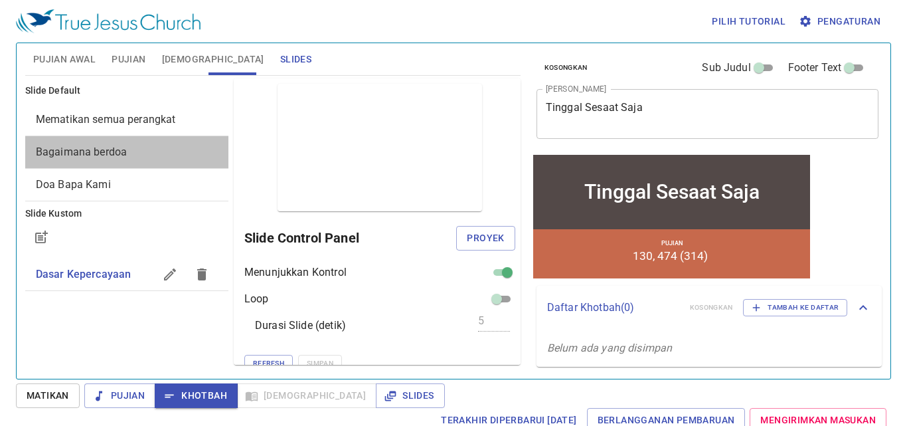
click at [126, 153] on span "Bagaimana berdoa" at bounding box center [127, 152] width 182 height 16
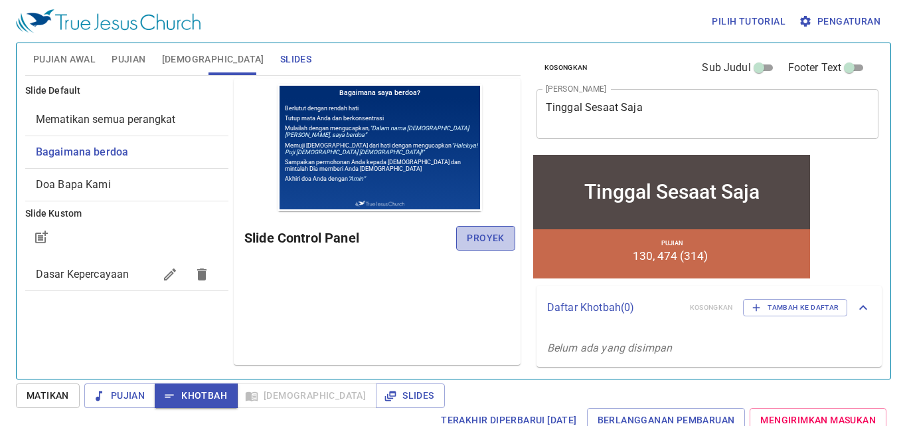
click at [488, 238] on span "Proyek" at bounding box center [485, 238] width 37 height 17
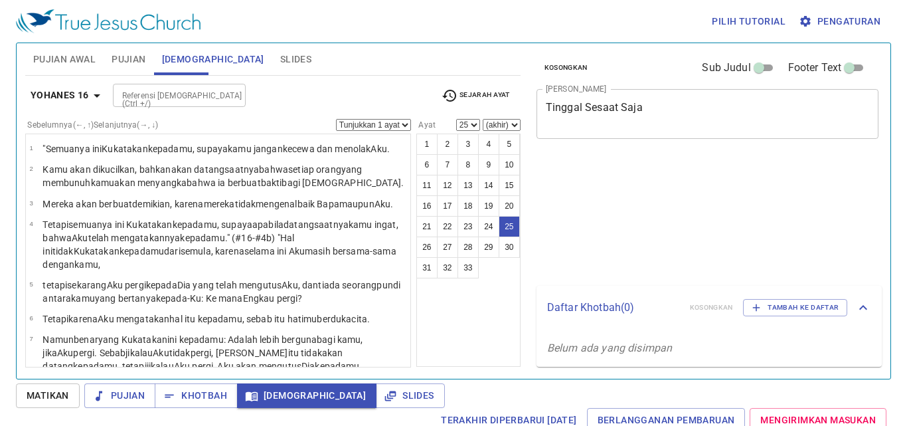
select select "25"
select select "16"
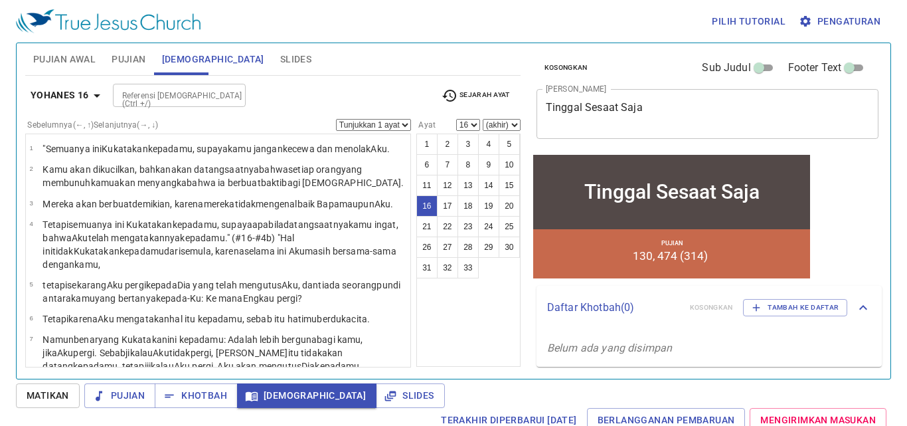
scroll to position [496, 0]
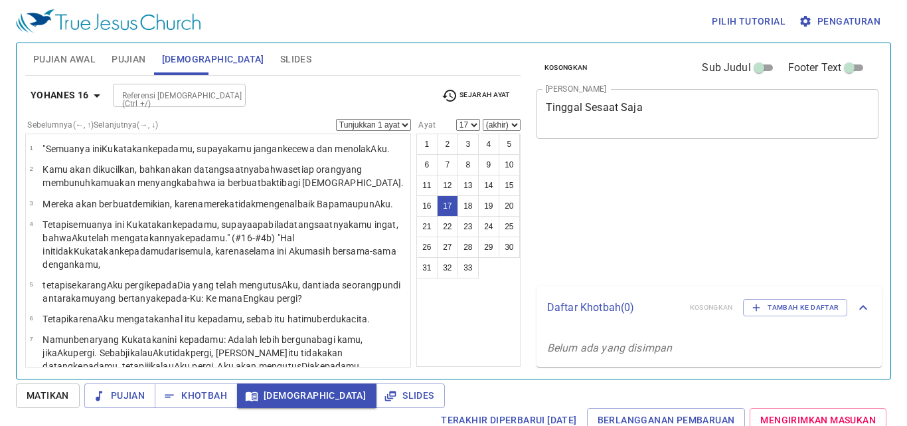
select select "17"
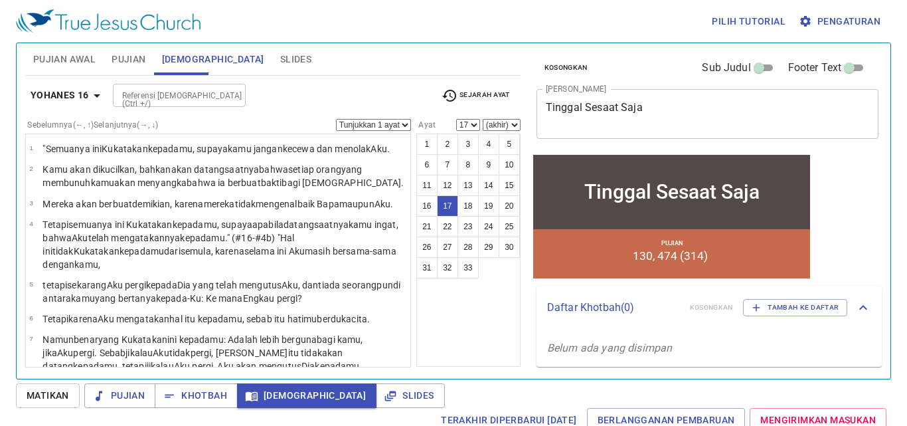
scroll to position [496, 0]
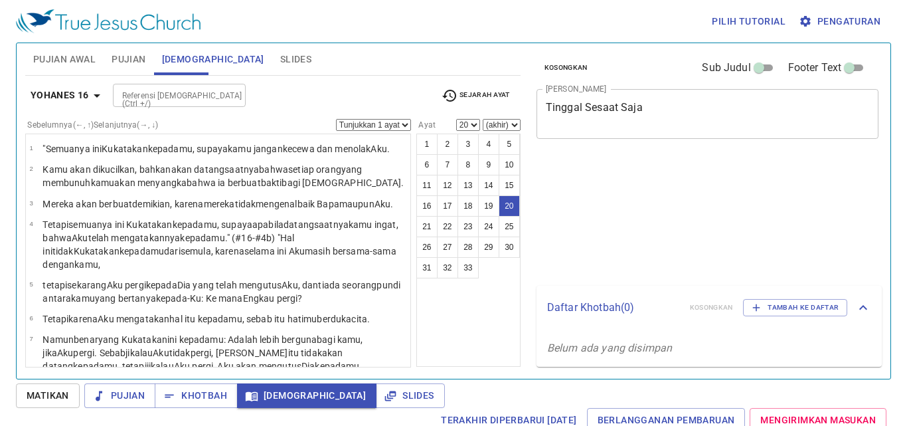
select select "20"
select select "21"
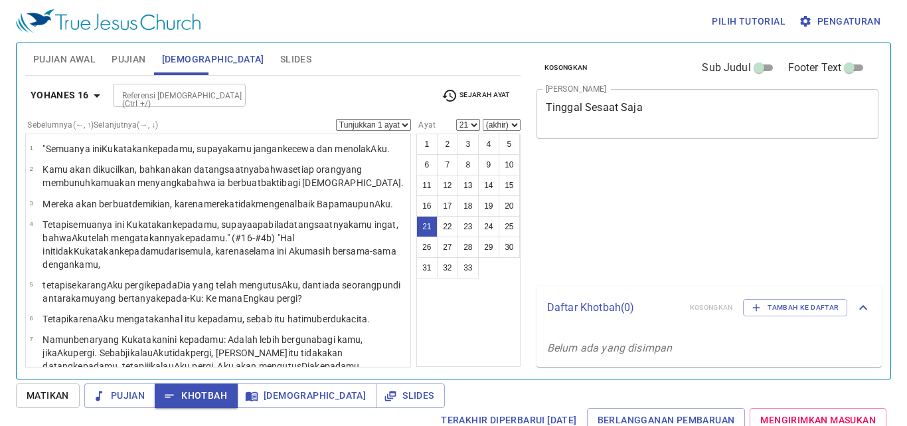
select select "21"
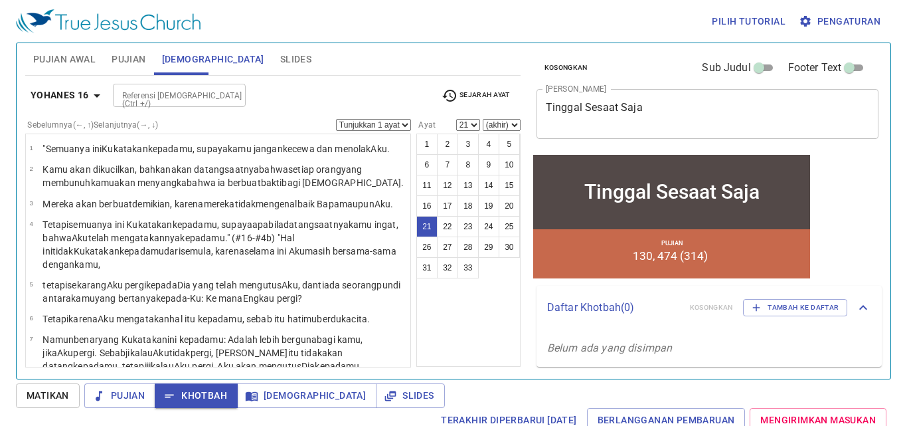
scroll to position [673, 0]
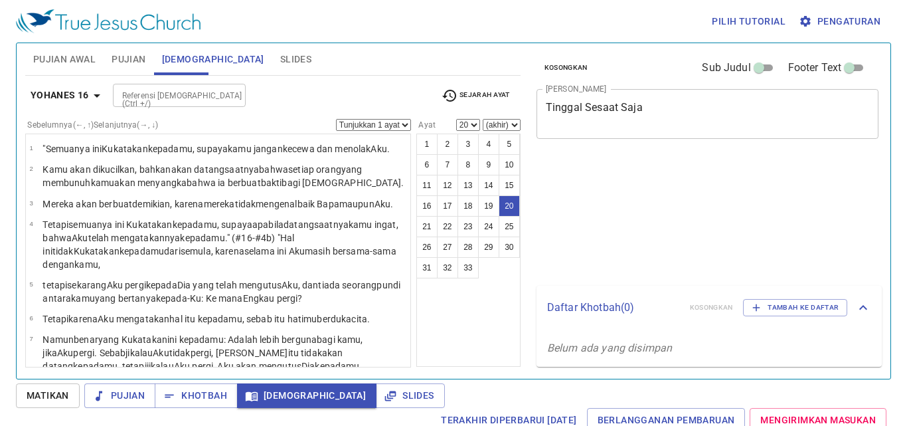
select select "20"
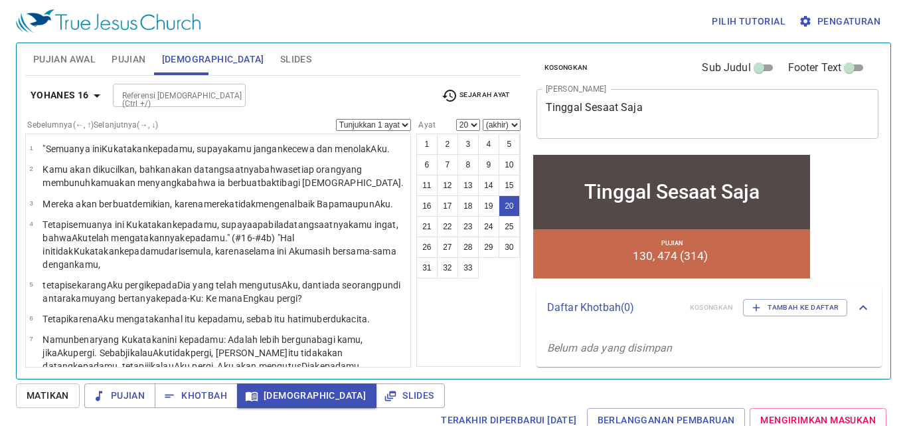
scroll to position [626, 0]
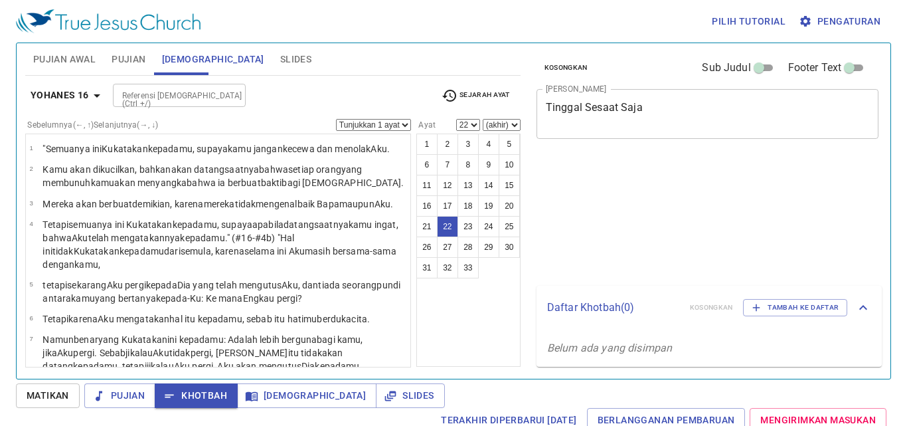
select select "22"
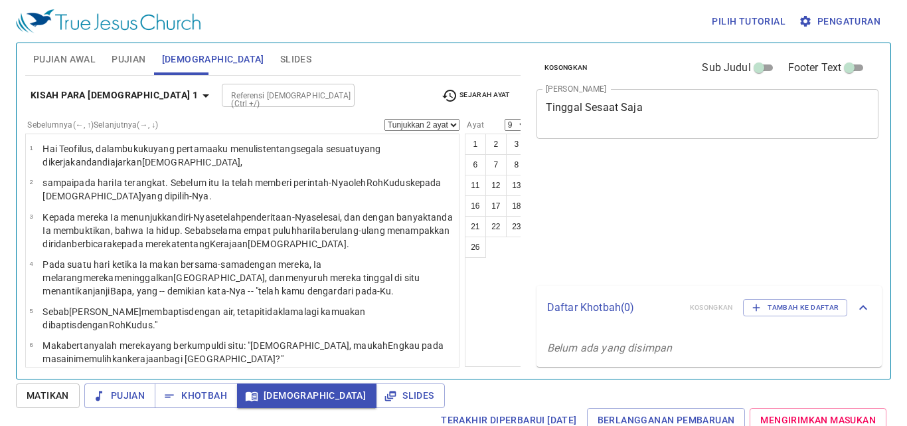
select select "2"
select select "9"
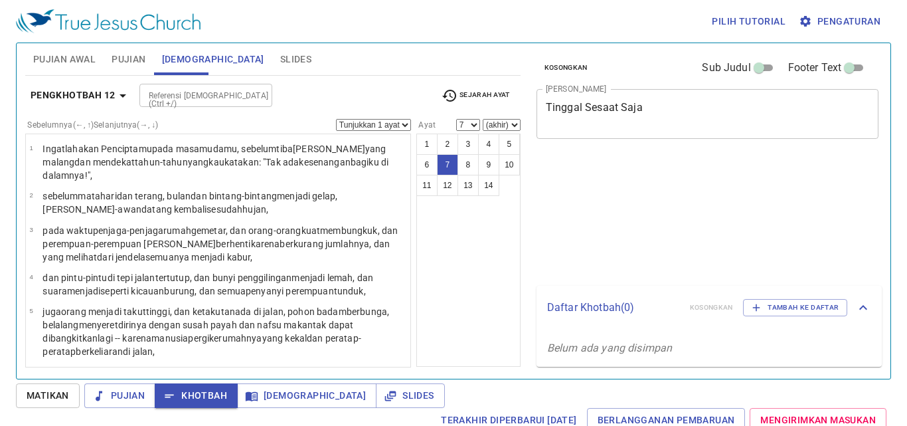
select select "7"
